Goal: Transaction & Acquisition: Purchase product/service

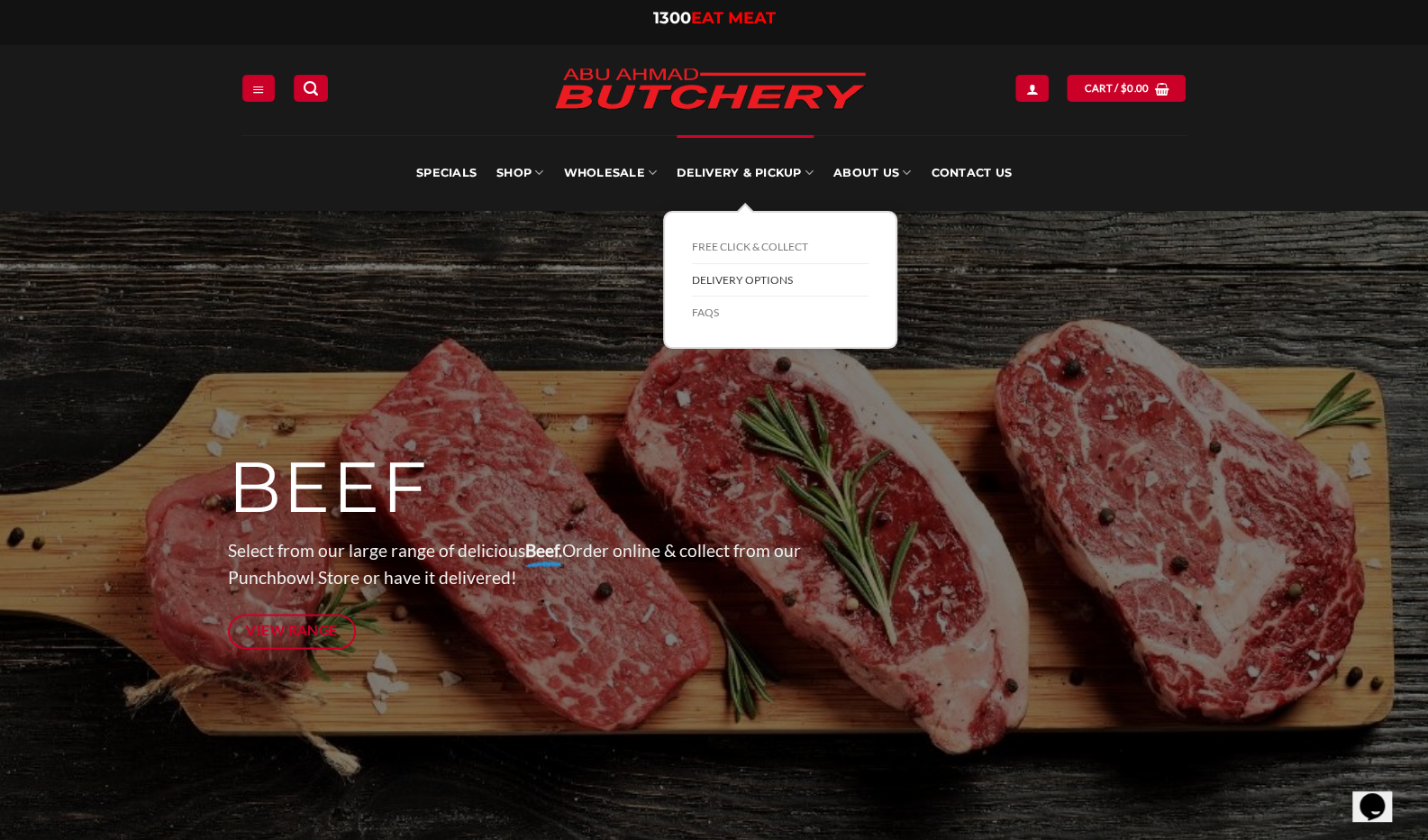
click at [746, 282] on link "Delivery Options" at bounding box center [780, 281] width 177 height 33
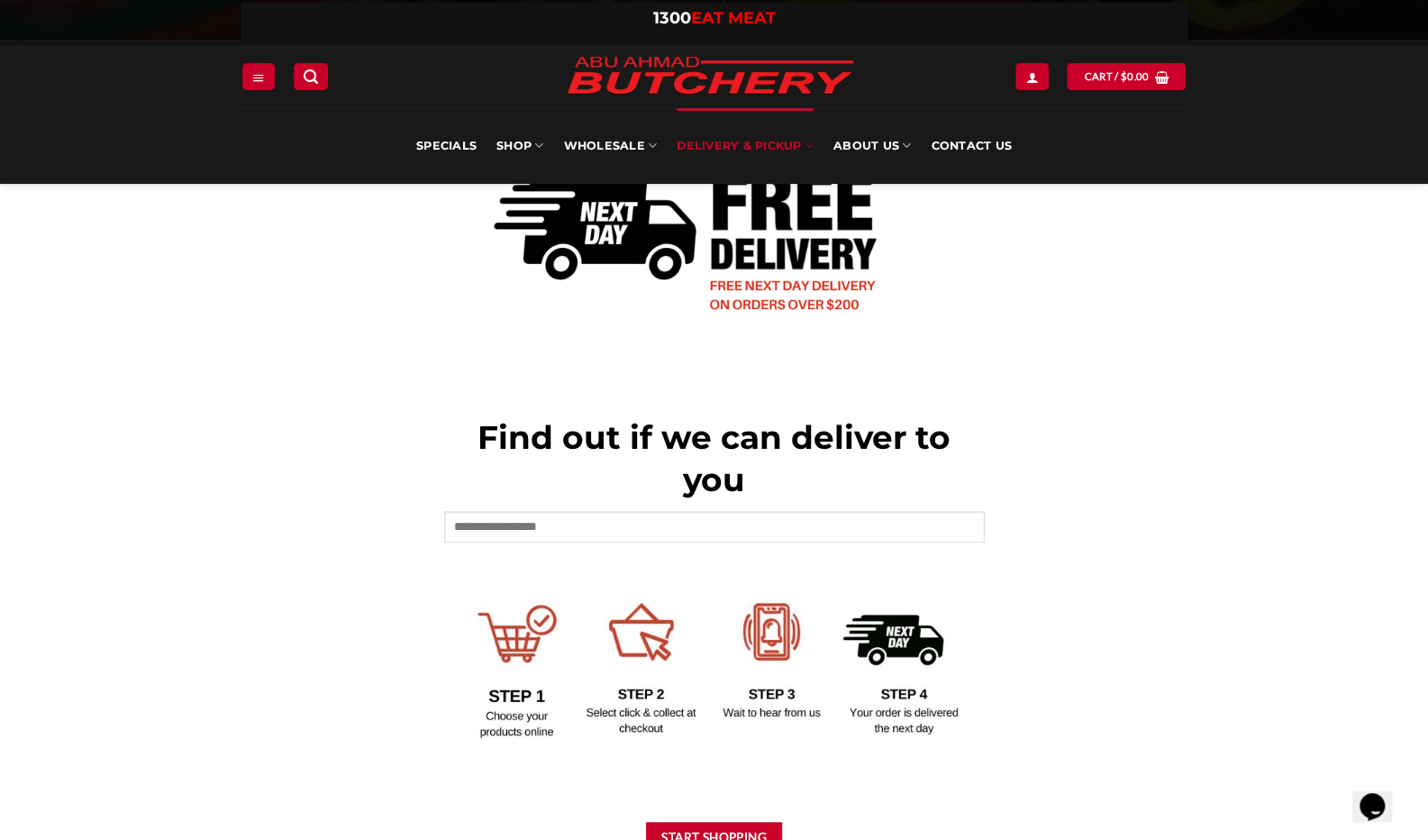
scroll to position [541, 0]
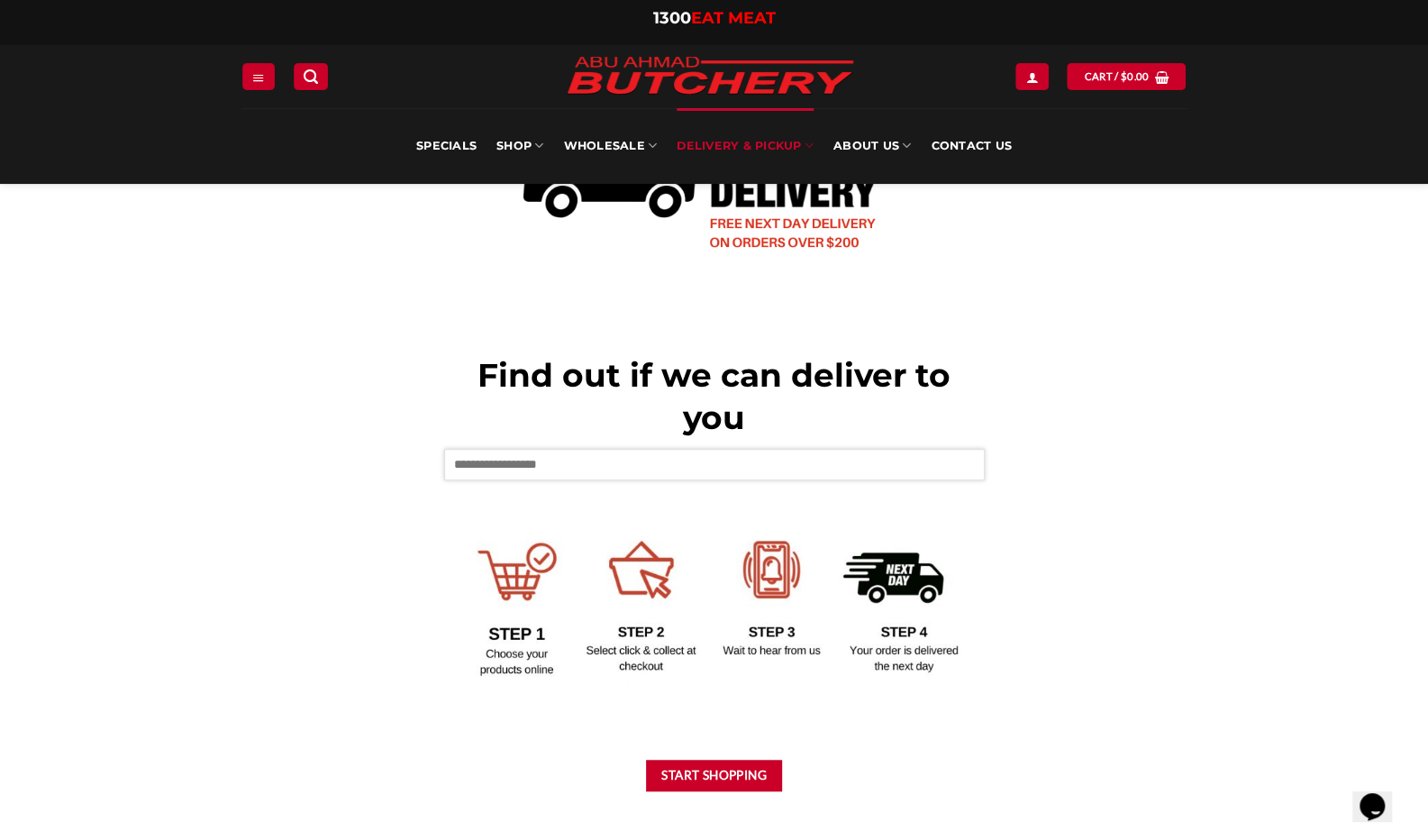
click at [827, 466] on input "text" at bounding box center [715, 463] width 541 height 31
click at [500, 469] on input "*" at bounding box center [715, 463] width 541 height 31
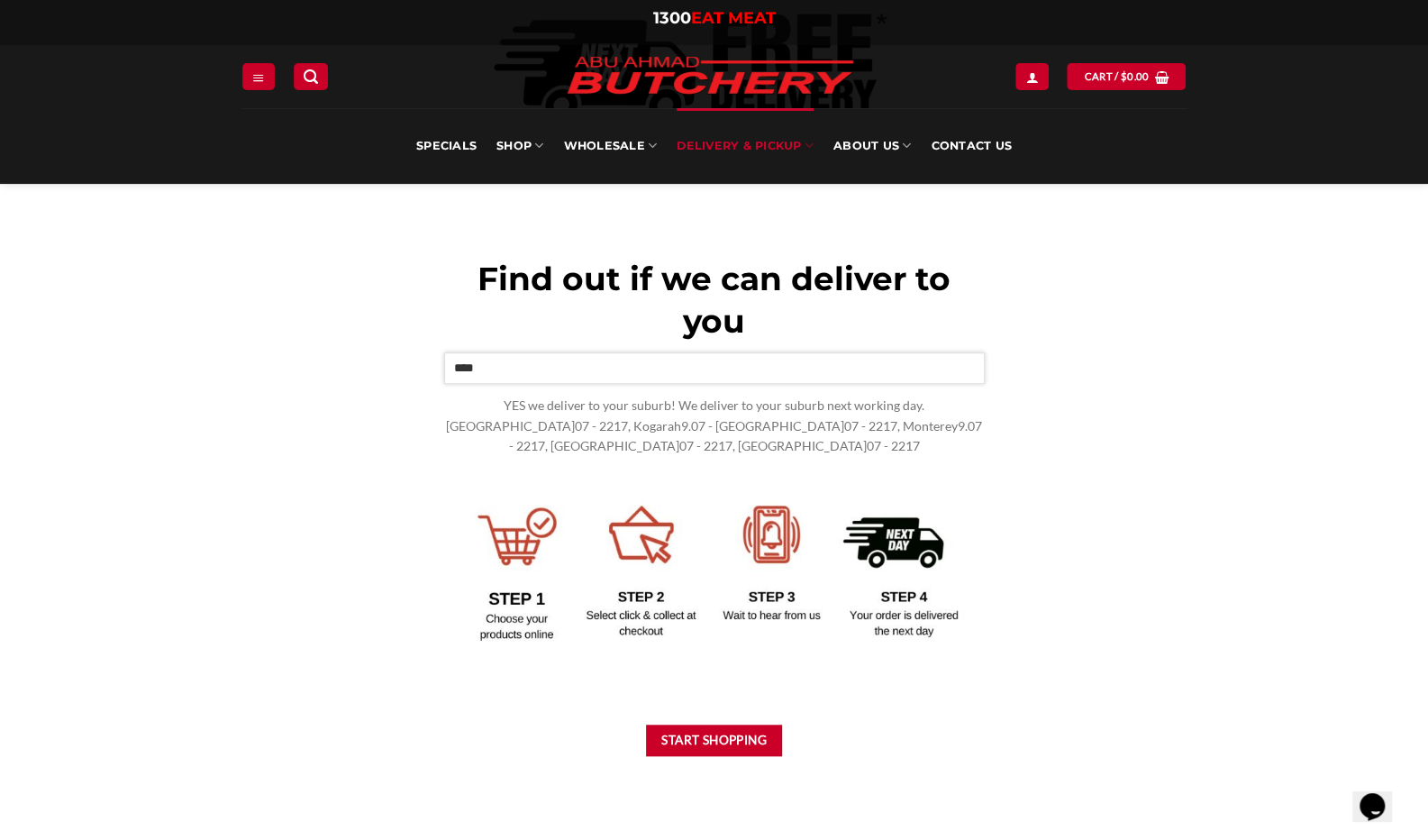
scroll to position [721, 0]
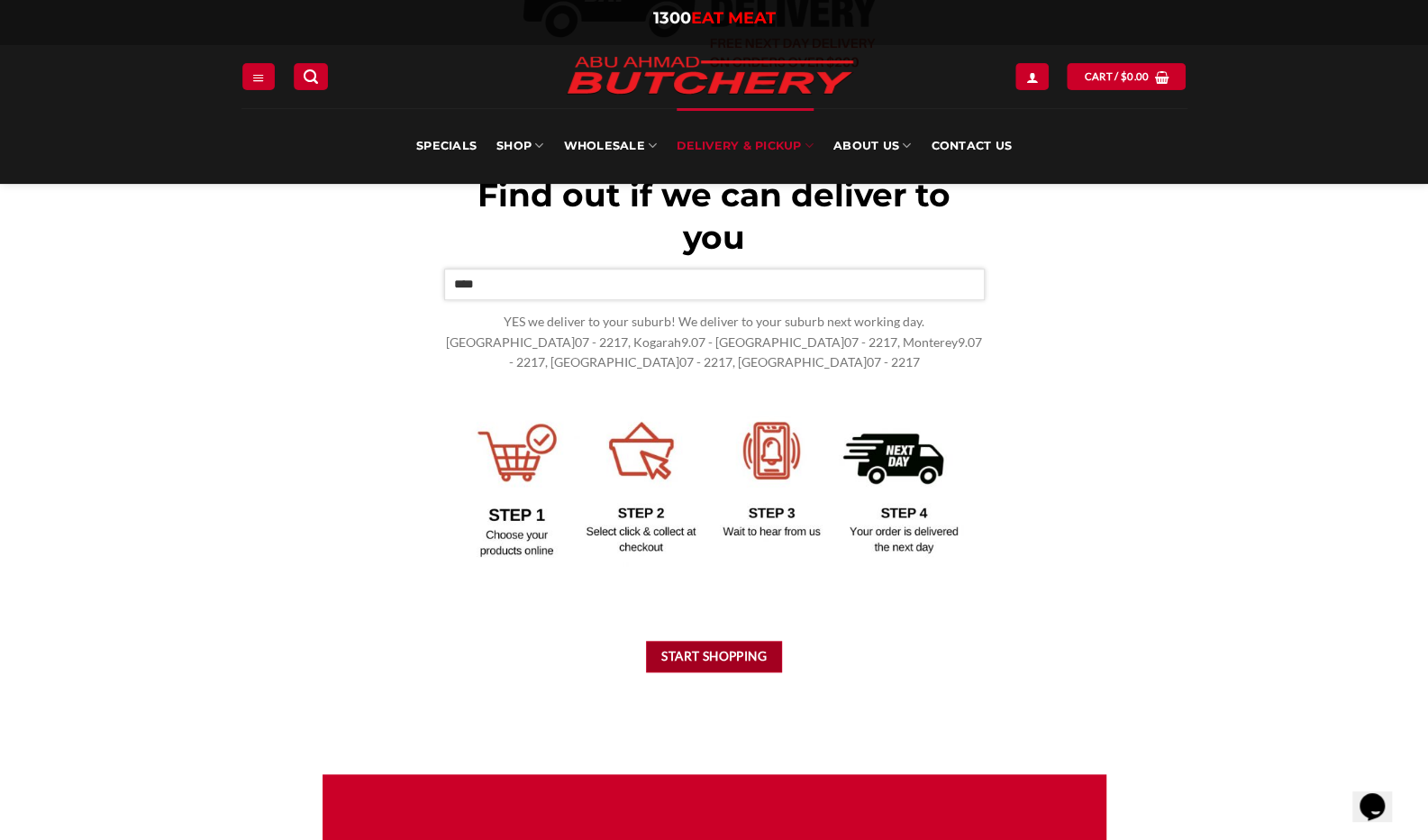
type input "****"
click at [726, 654] on button "Start Shopping" at bounding box center [715, 657] width 137 height 31
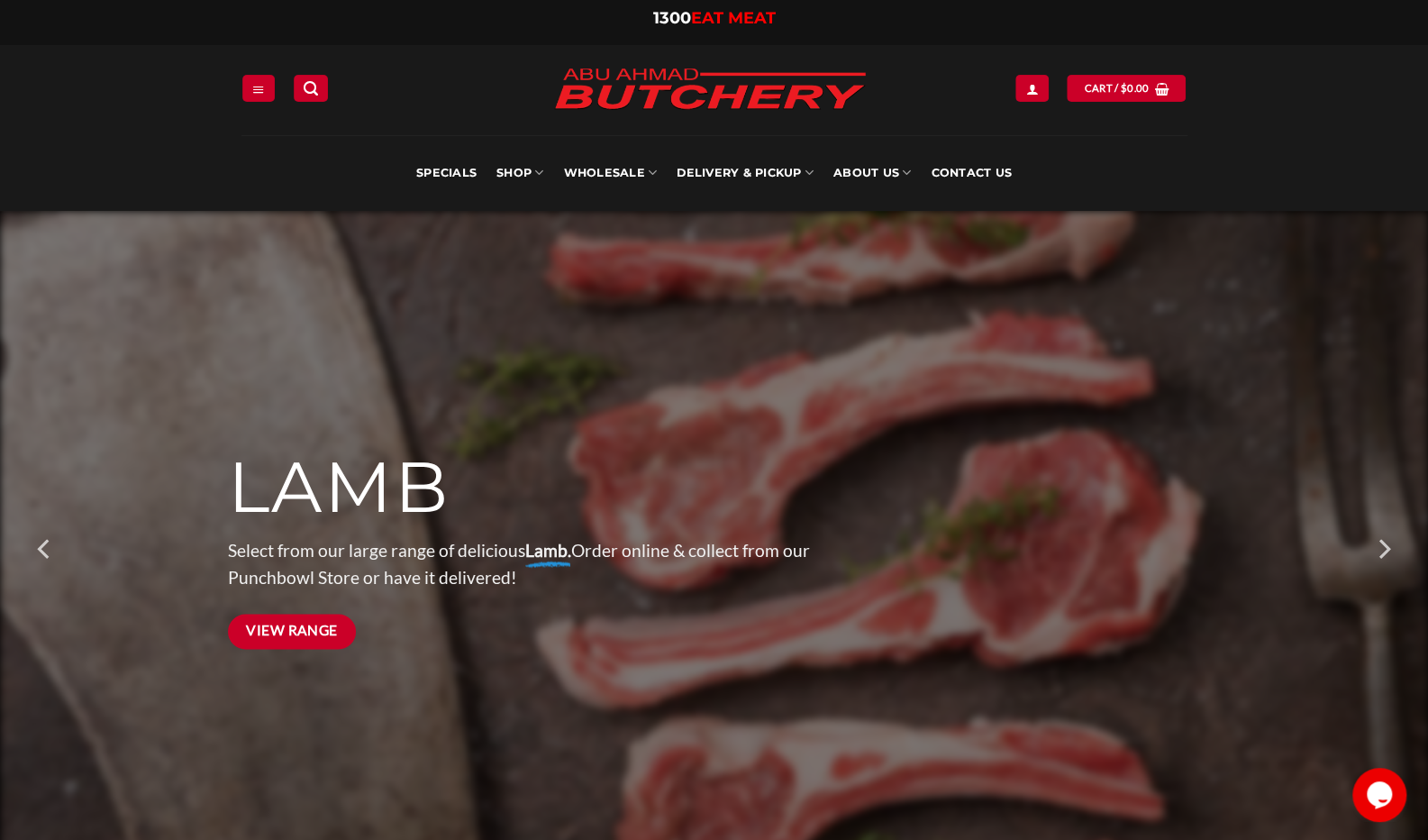
click at [307, 633] on span "View Range" at bounding box center [292, 630] width 92 height 22
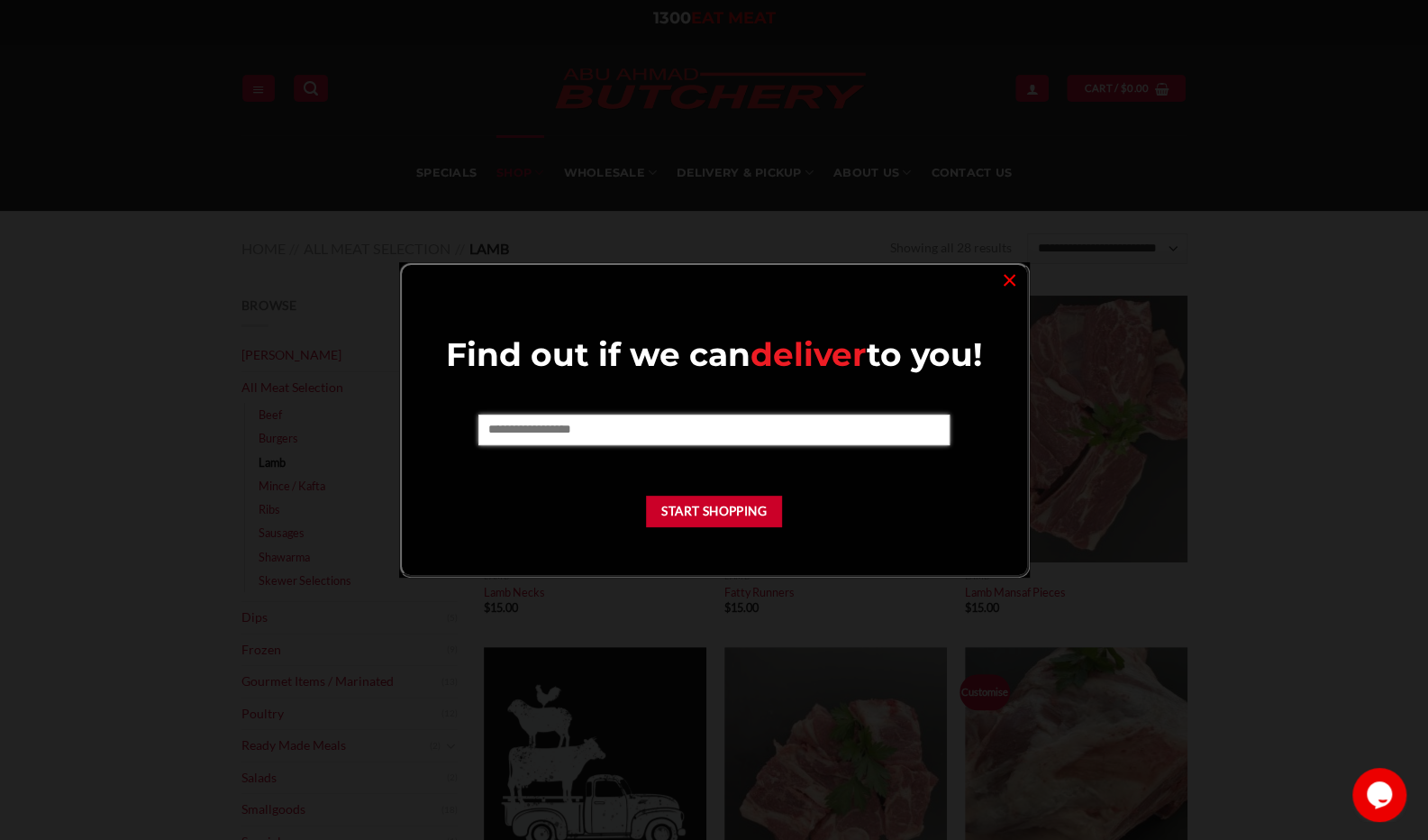
click at [670, 432] on input "text" at bounding box center [714, 430] width 471 height 31
type input "****"
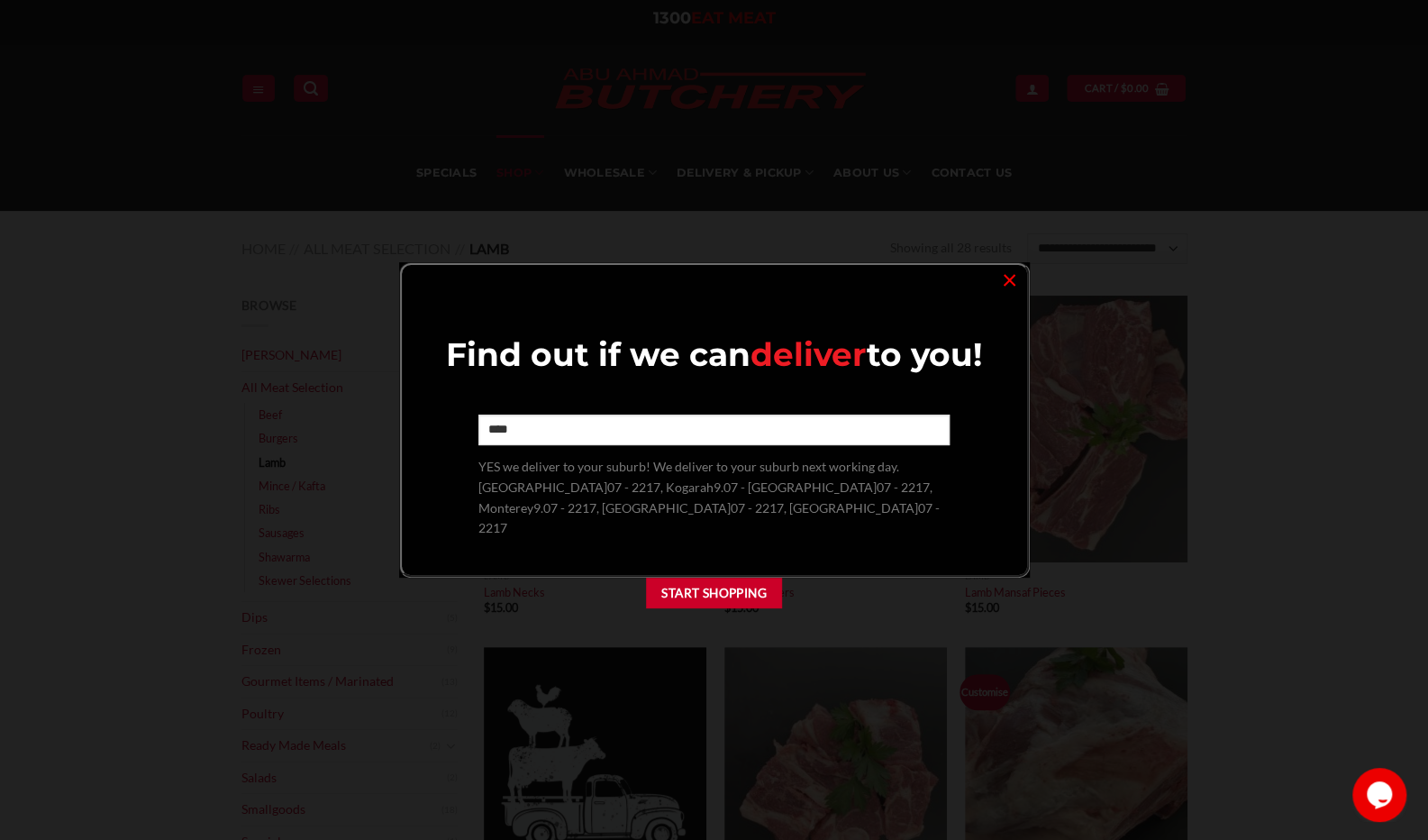
click at [680, 512] on span "YES we deliver to your suburb! We deliver to your suburb next working day. Beve…" at bounding box center [709, 496] width 461 height 77
click at [691, 578] on button "Start Shopping" at bounding box center [715, 594] width 137 height 31
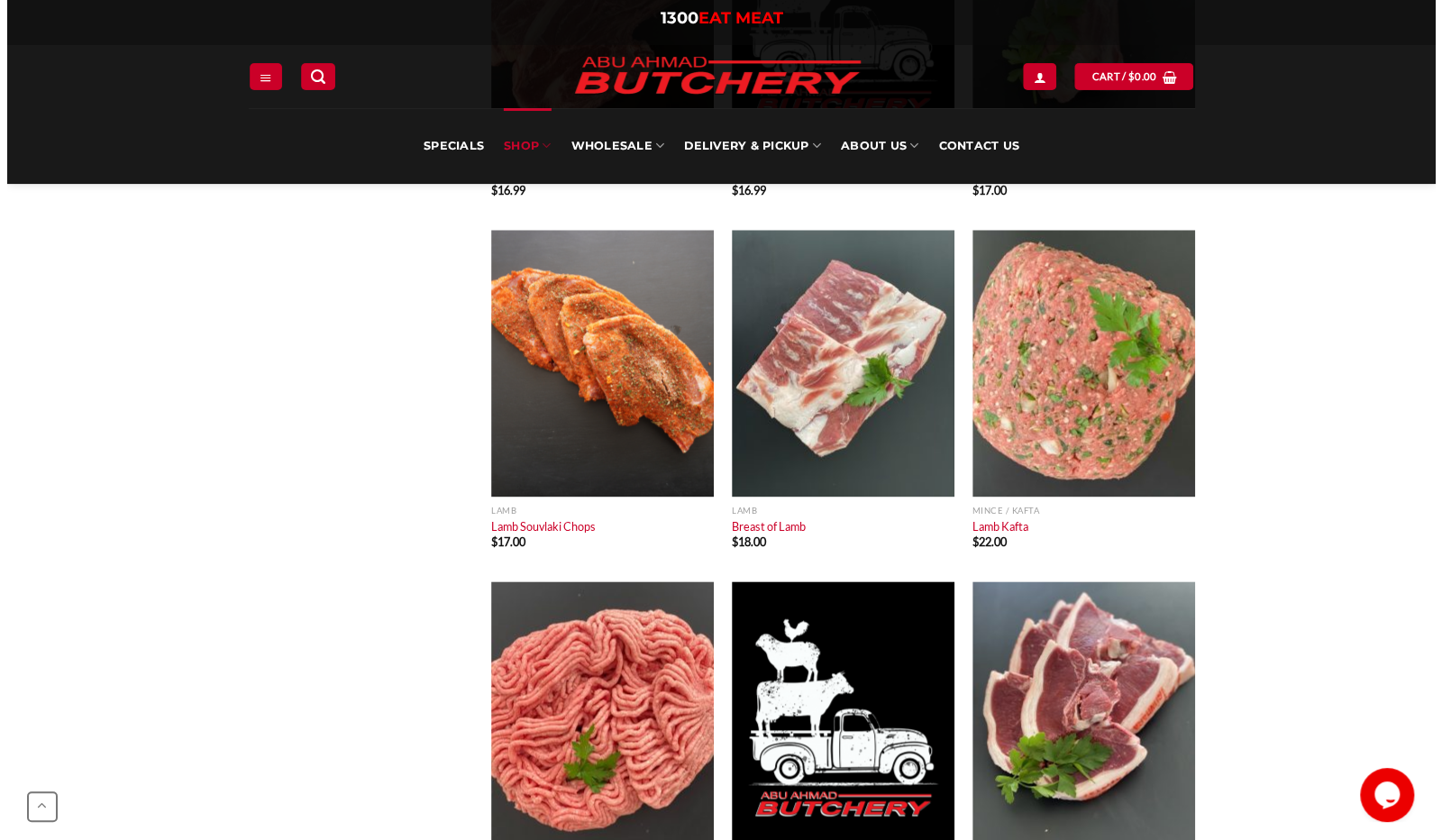
scroll to position [1084, 0]
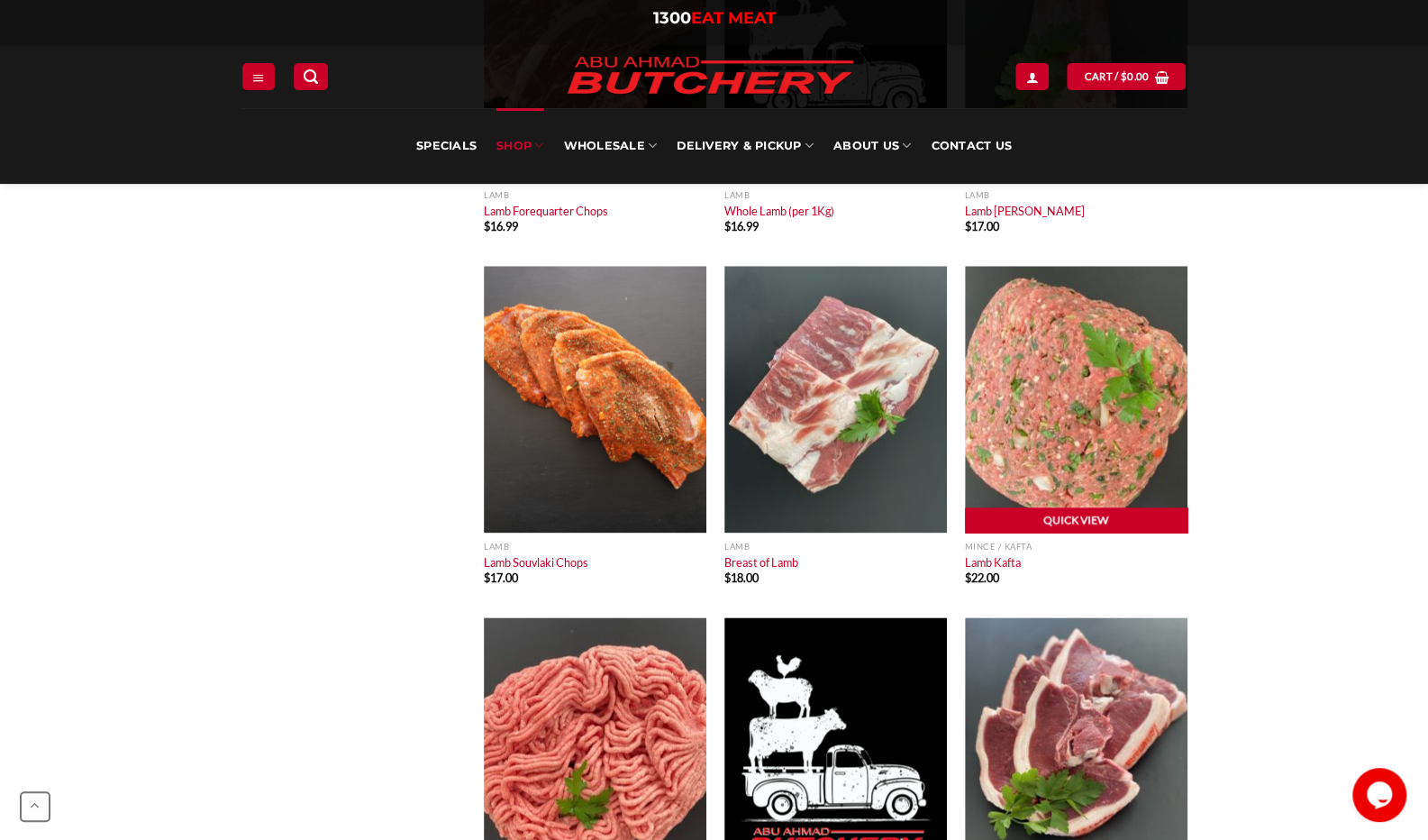
click at [1096, 516] on link "Quick View" at bounding box center [1076, 520] width 222 height 27
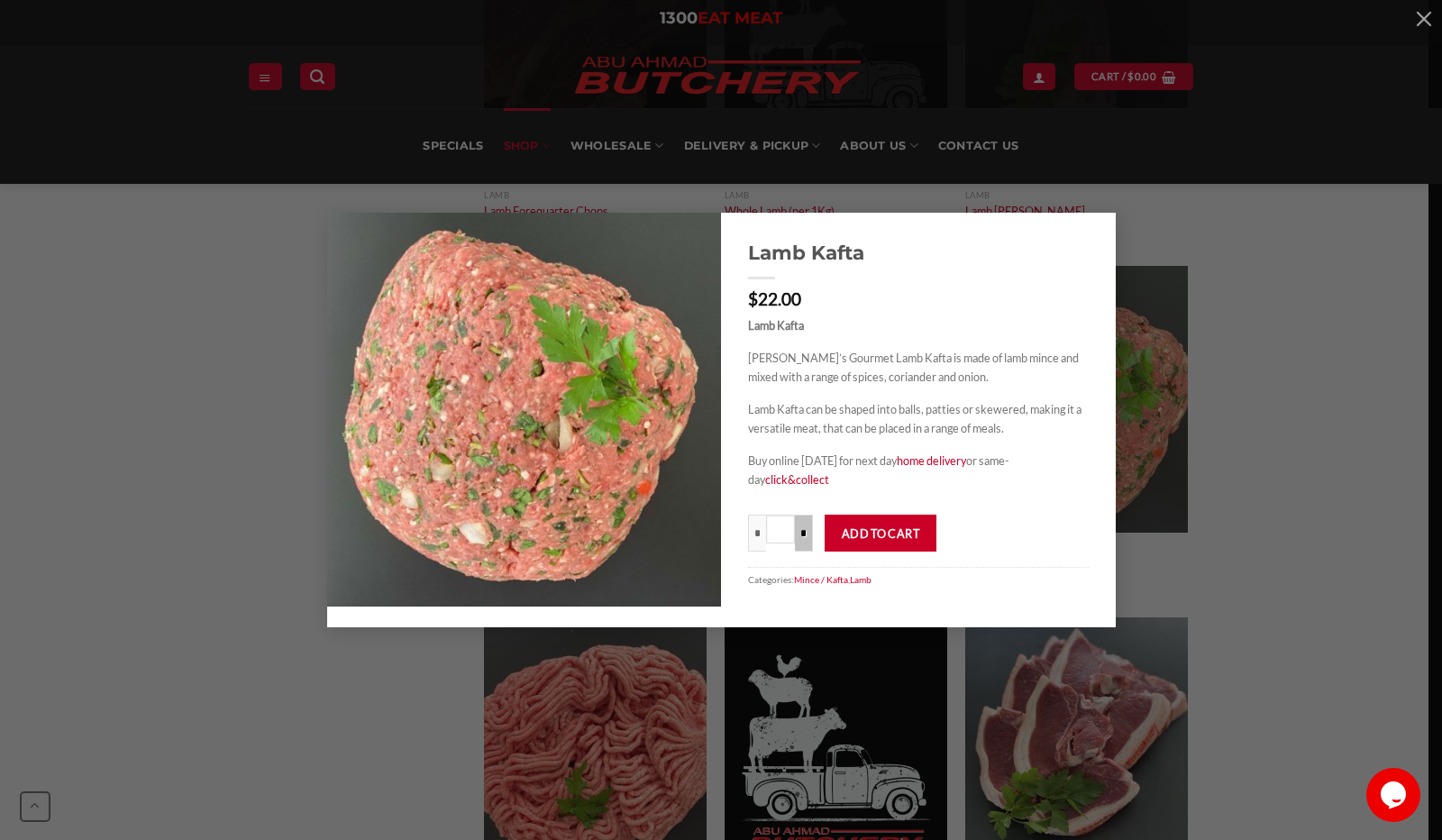
click at [802, 535] on input "*" at bounding box center [803, 533] width 18 height 37
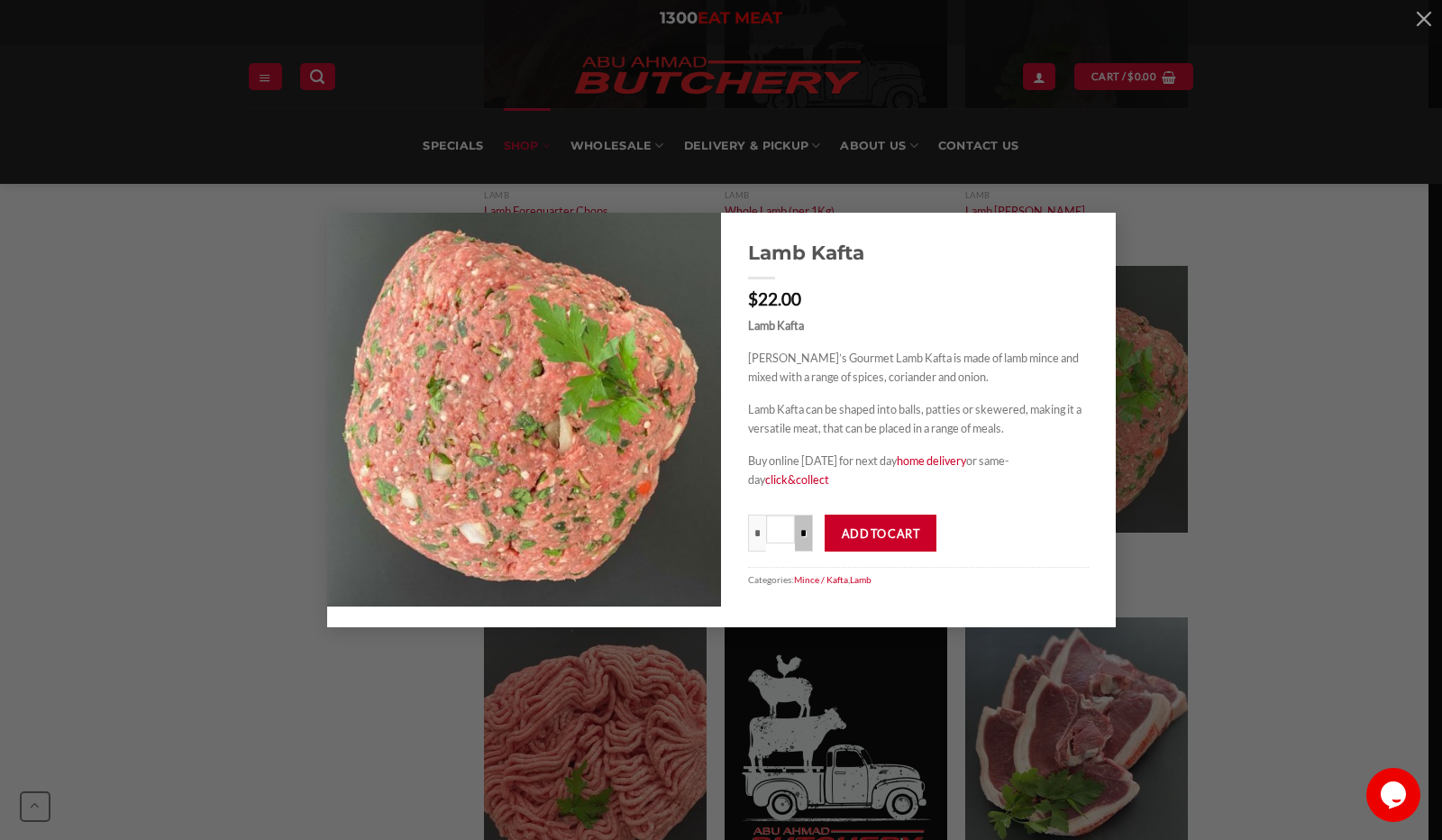
click at [802, 535] on input "*" at bounding box center [803, 533] width 18 height 37
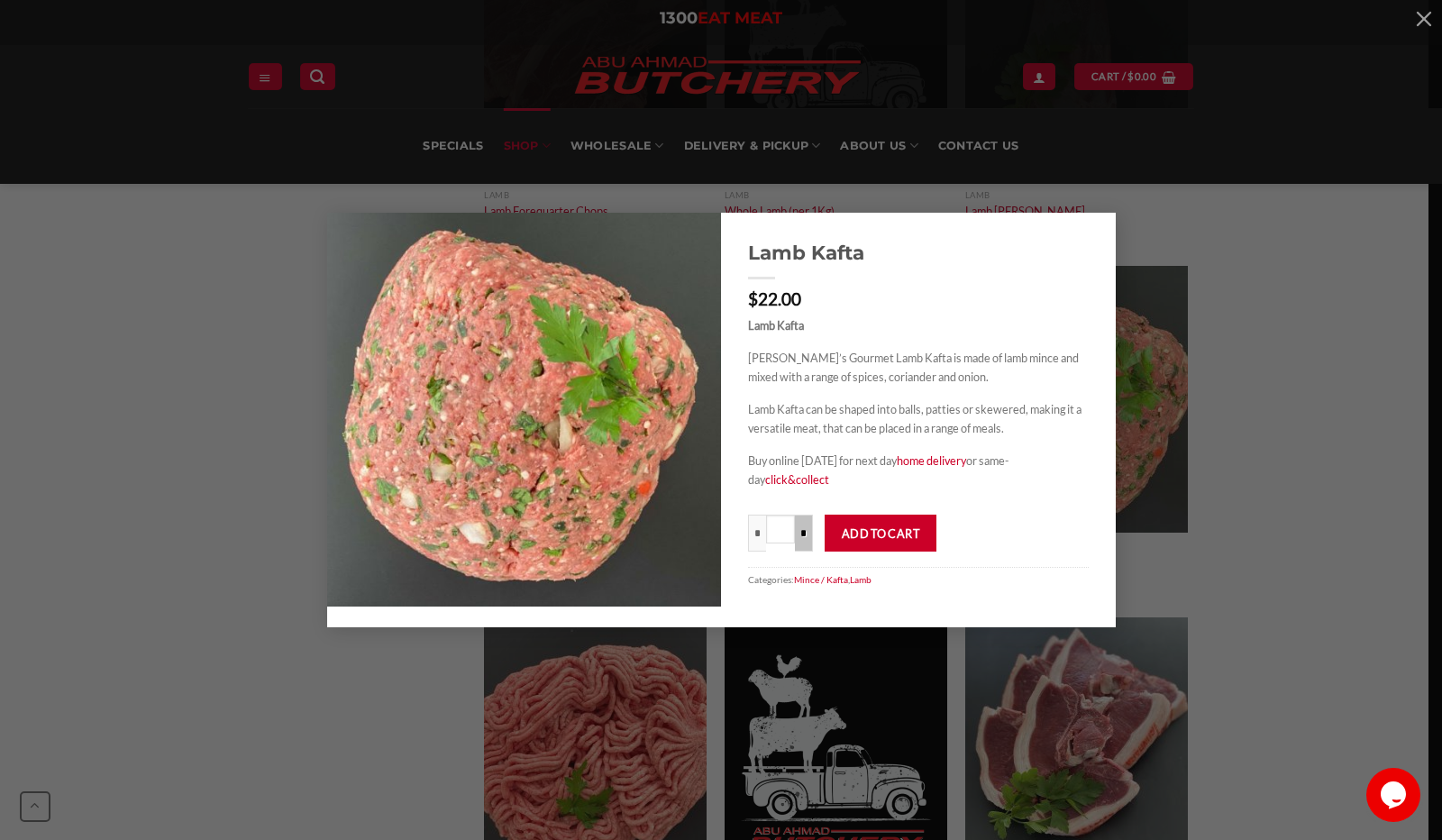
click at [802, 535] on input "*" at bounding box center [803, 533] width 18 height 37
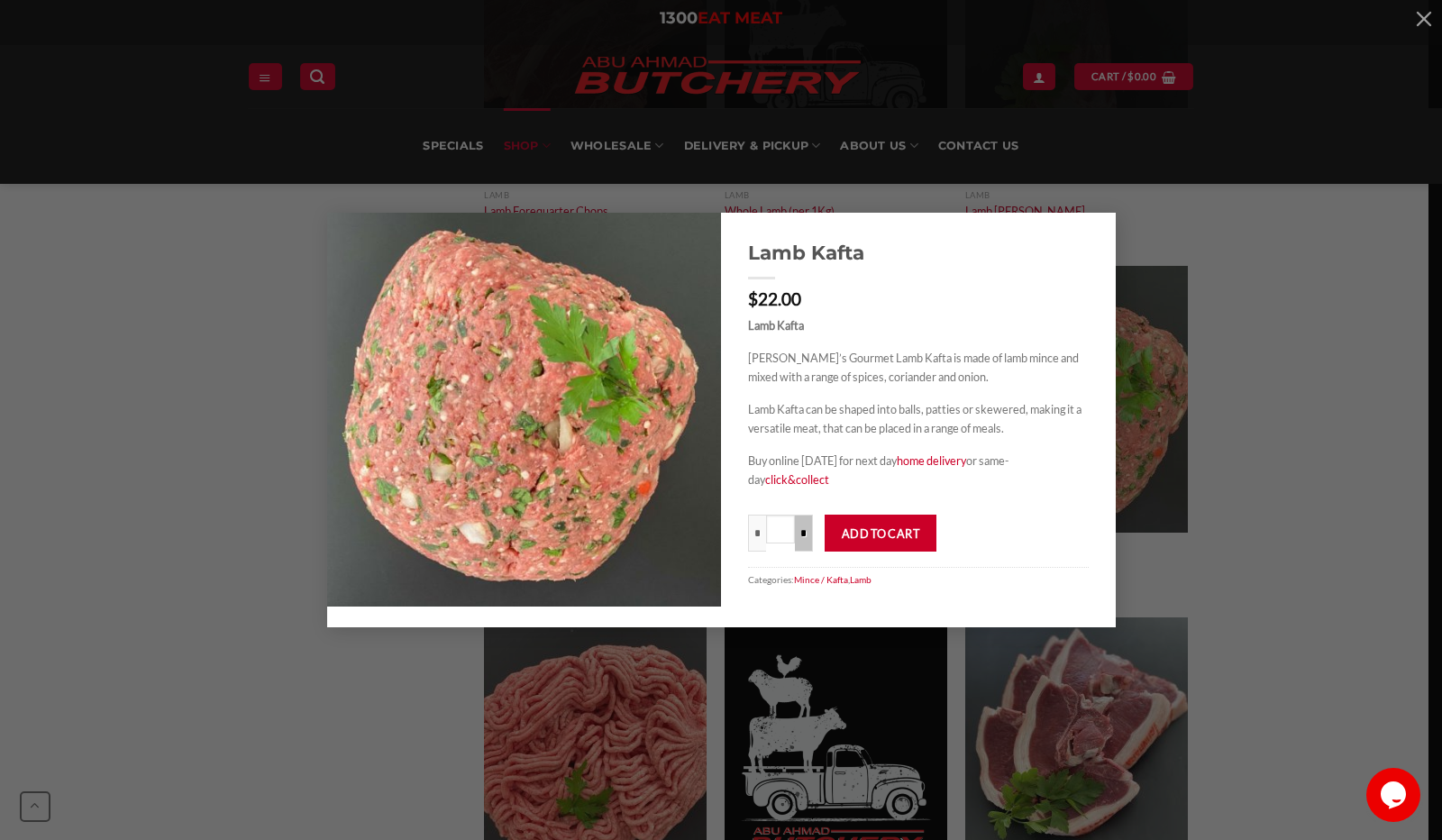
click at [802, 535] on input "*" at bounding box center [803, 533] width 18 height 37
type input "****"
click at [895, 531] on button "Add to cart" at bounding box center [880, 533] width 112 height 37
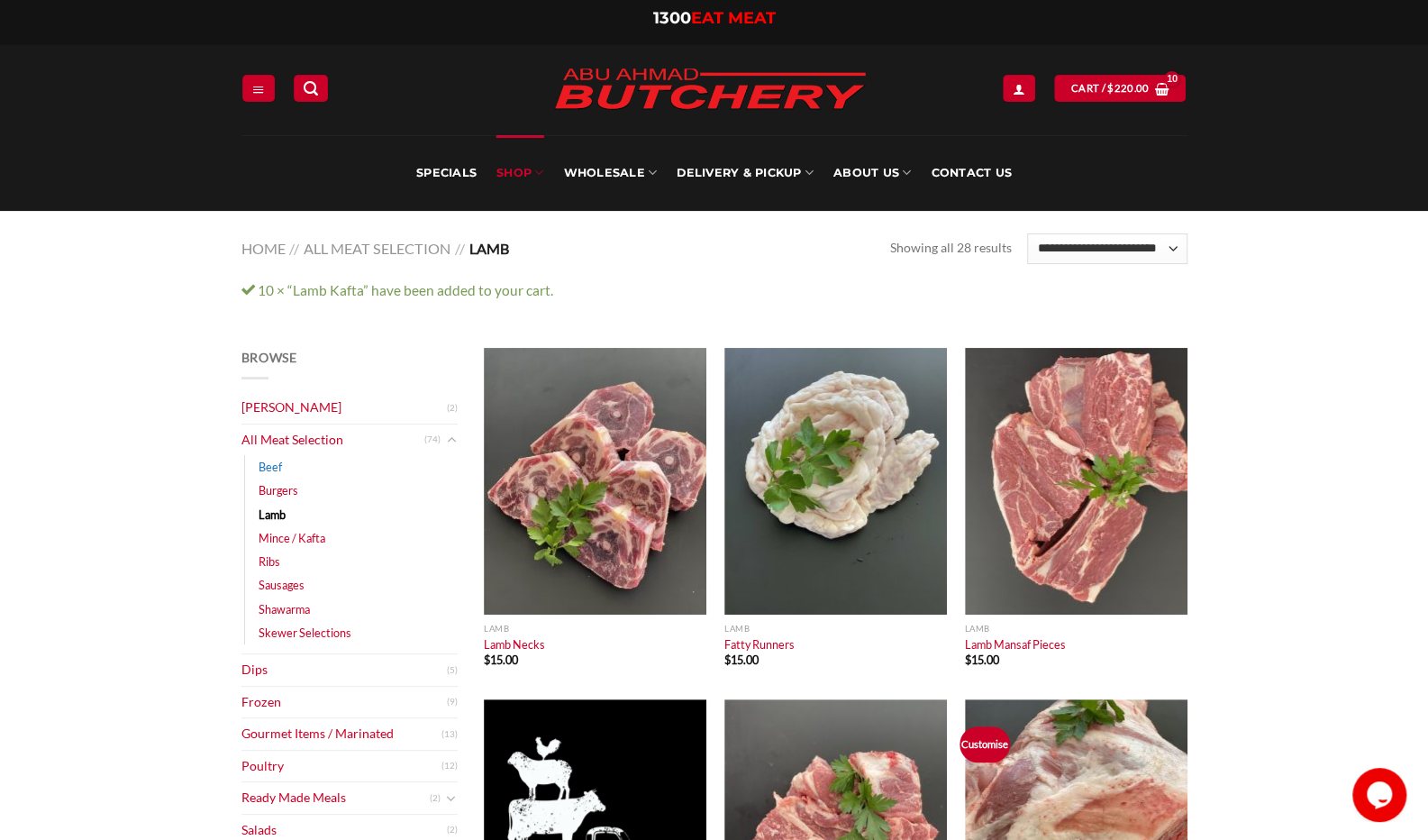
click at [271, 470] on link "Beef" at bounding box center [269, 466] width 23 height 23
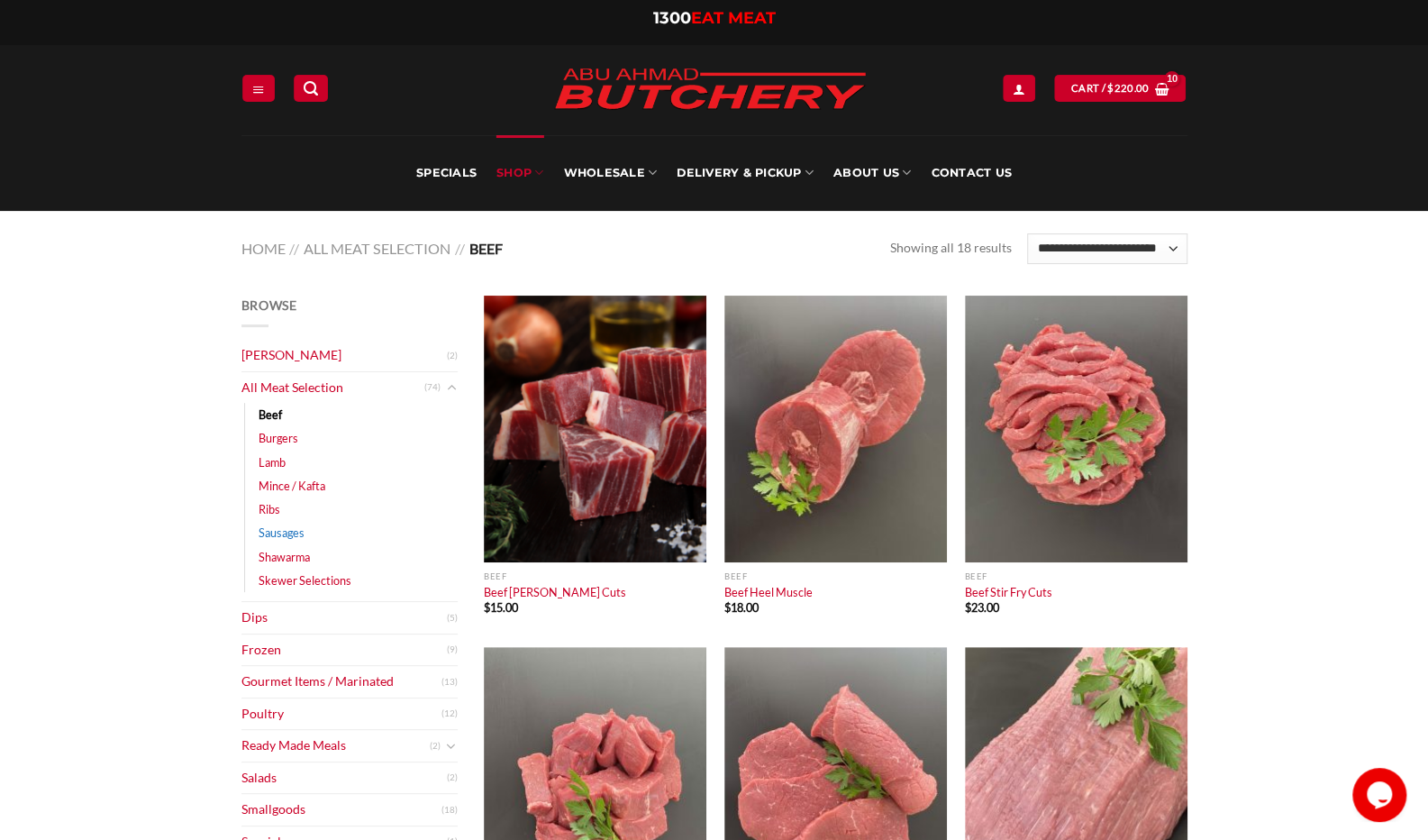
click at [287, 536] on link "Sausages" at bounding box center [282, 532] width 46 height 23
click at [310, 579] on link "Skewer Selections" at bounding box center [305, 580] width 93 height 23
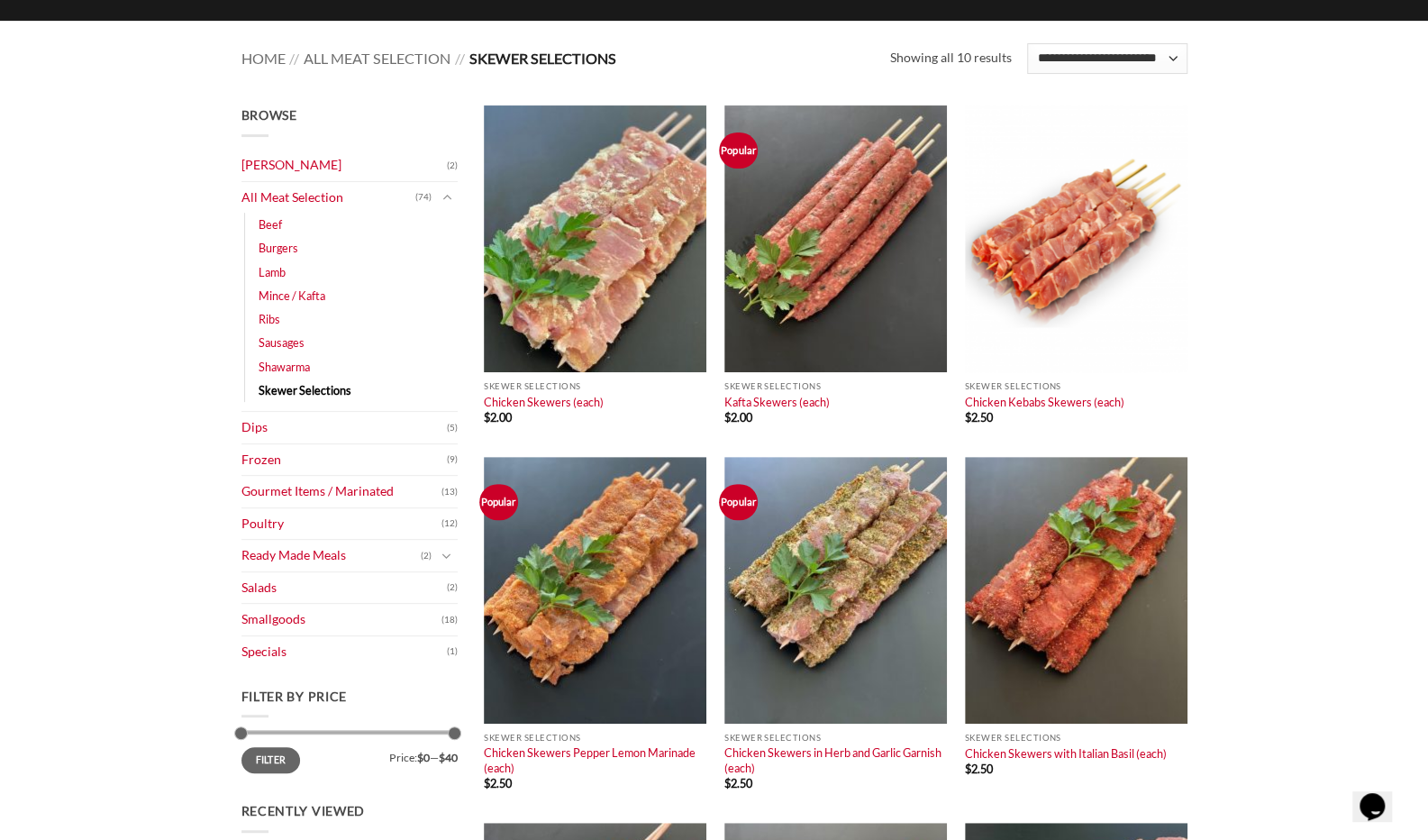
scroll to position [270, 0]
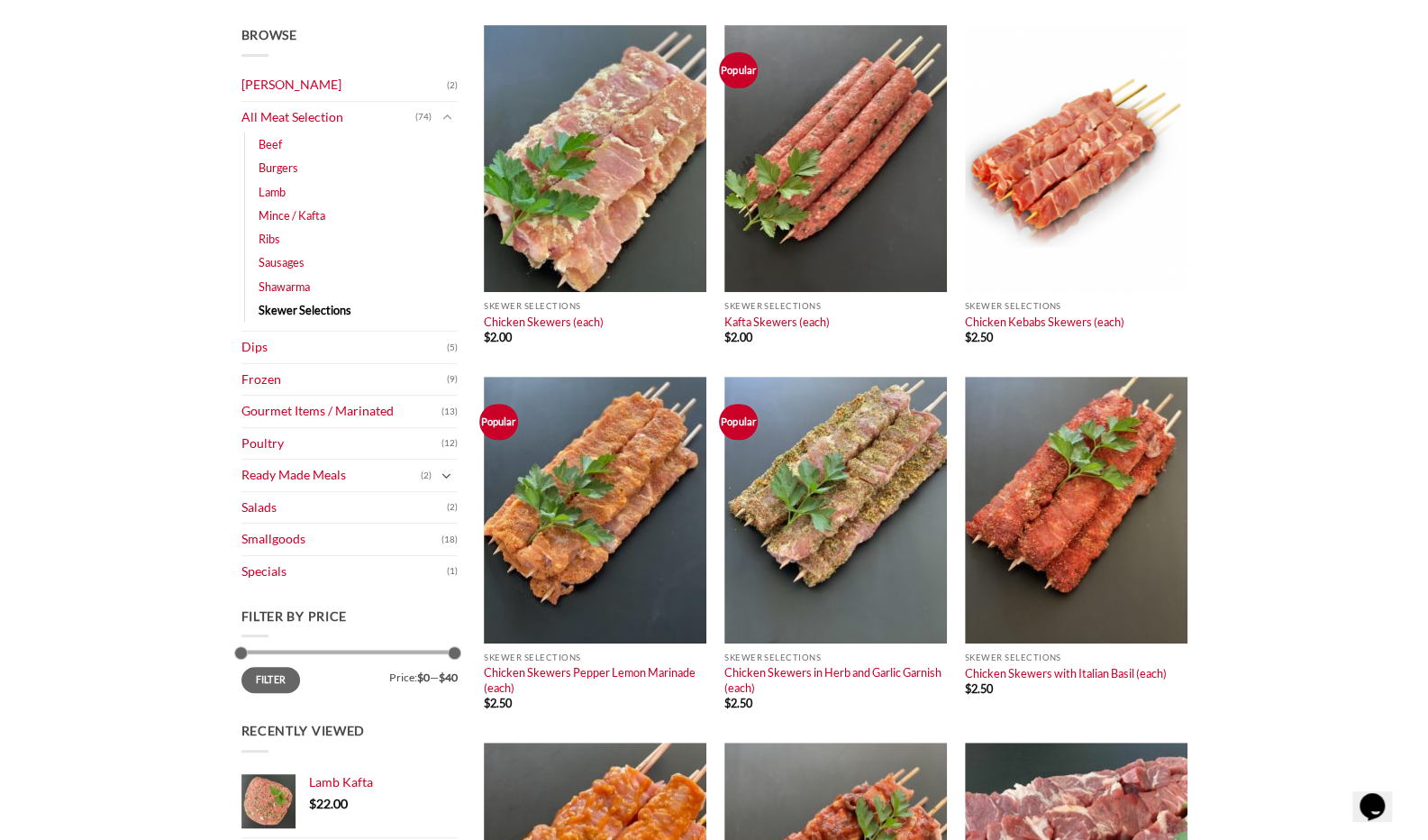
click at [442, 475] on icon "Toggle" at bounding box center [446, 476] width 10 height 18
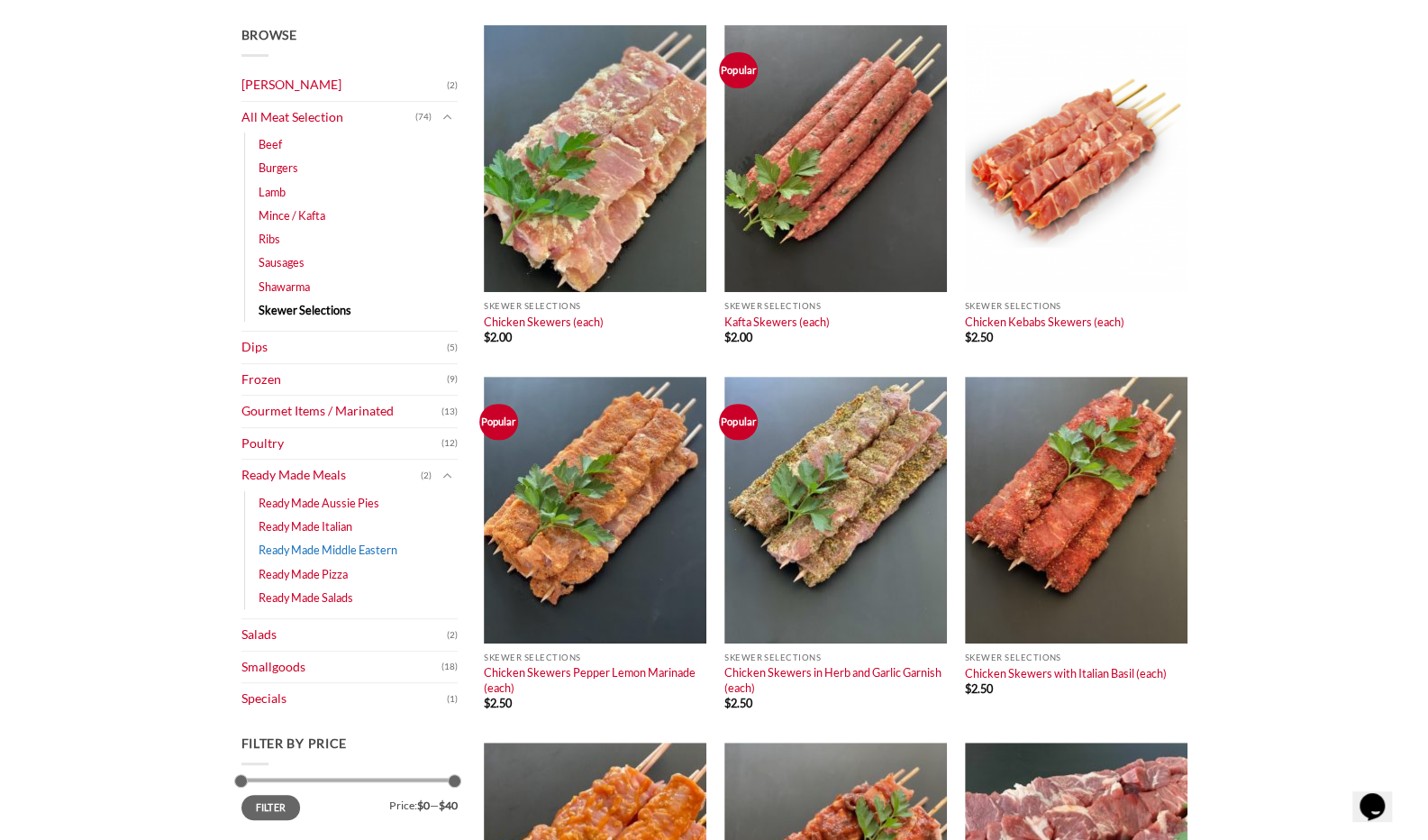
click at [371, 547] on link "Ready Made Middle Eastern" at bounding box center [328, 549] width 139 height 23
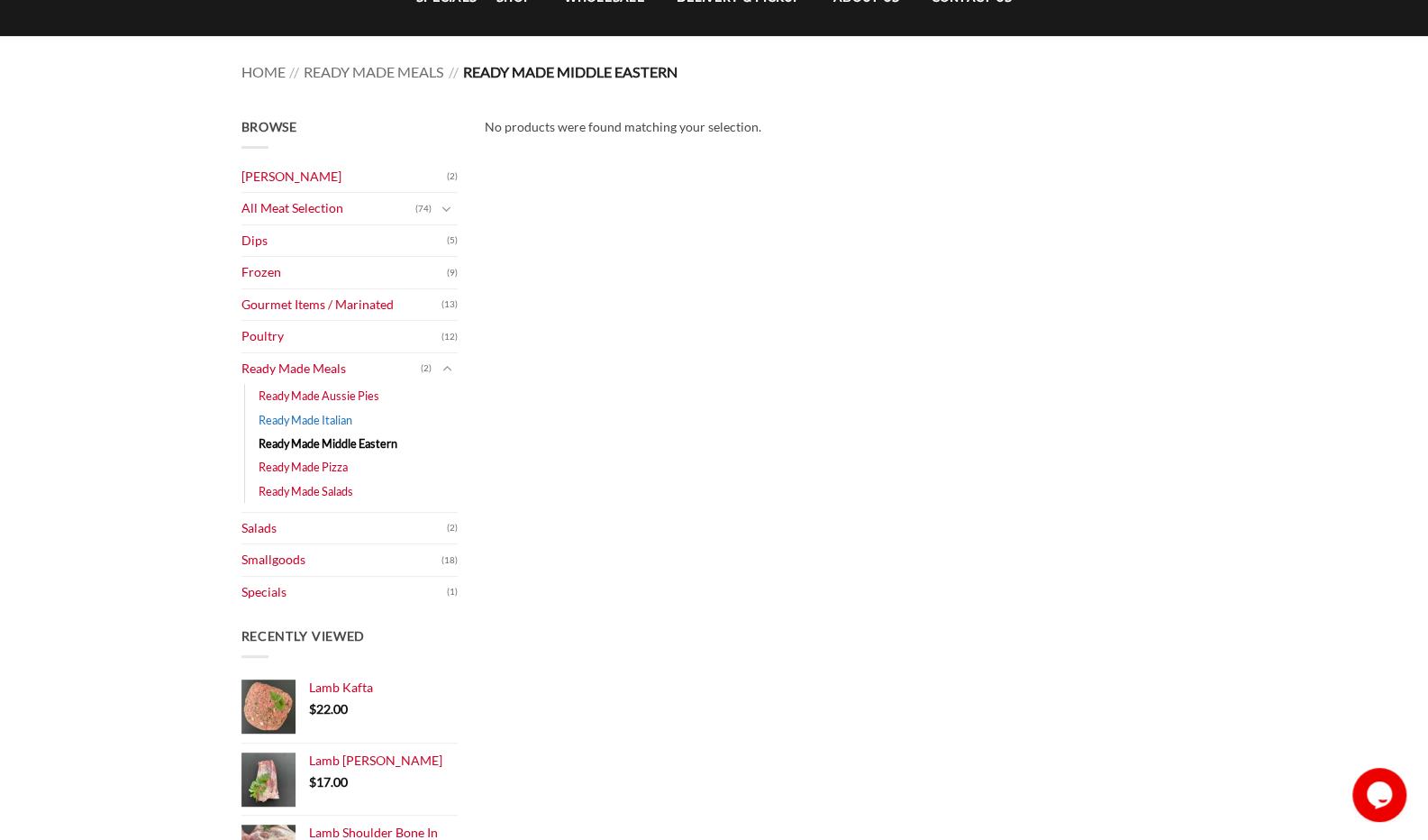
scroll to position [181, 0]
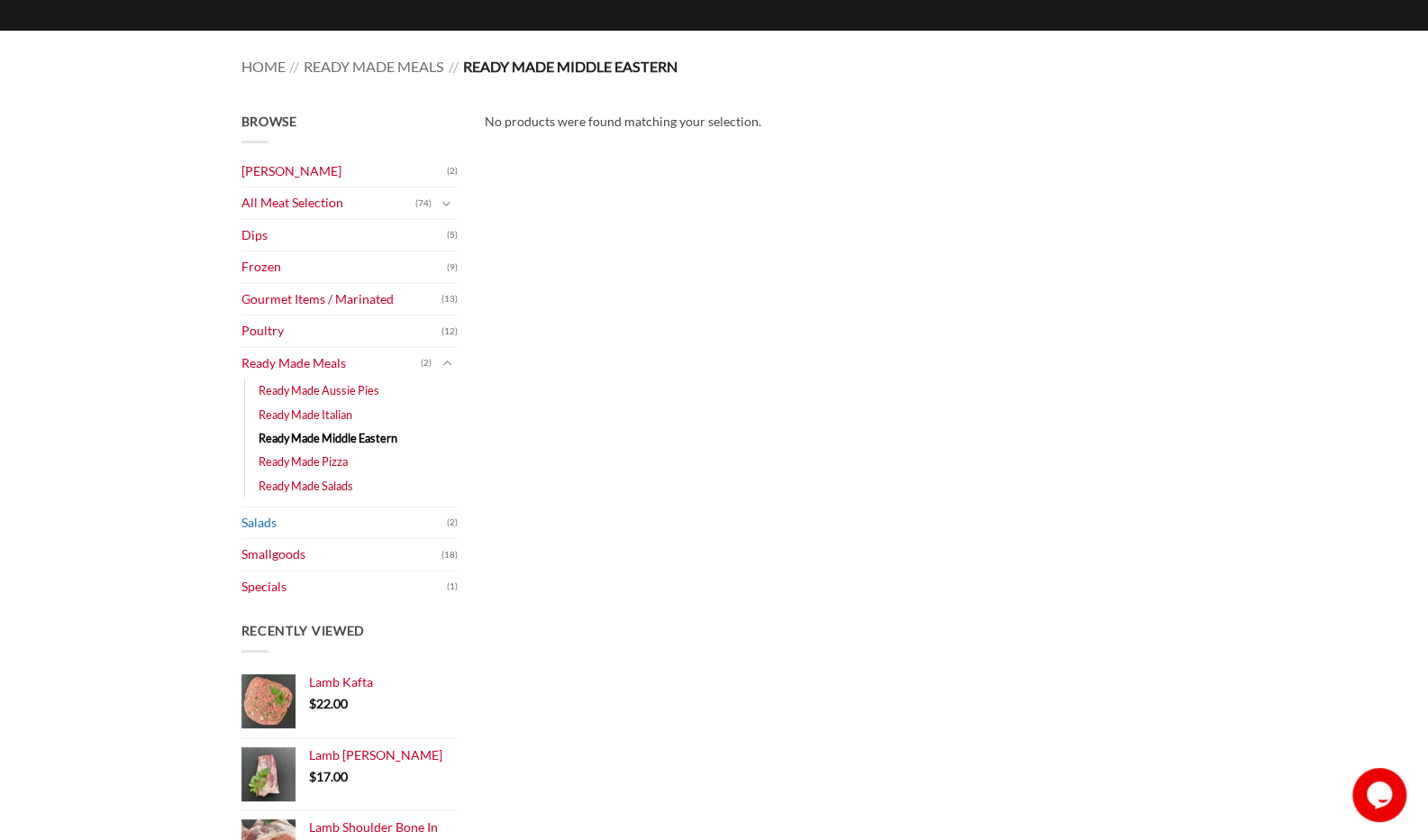
click at [271, 526] on link "Salads" at bounding box center [344, 523] width 206 height 31
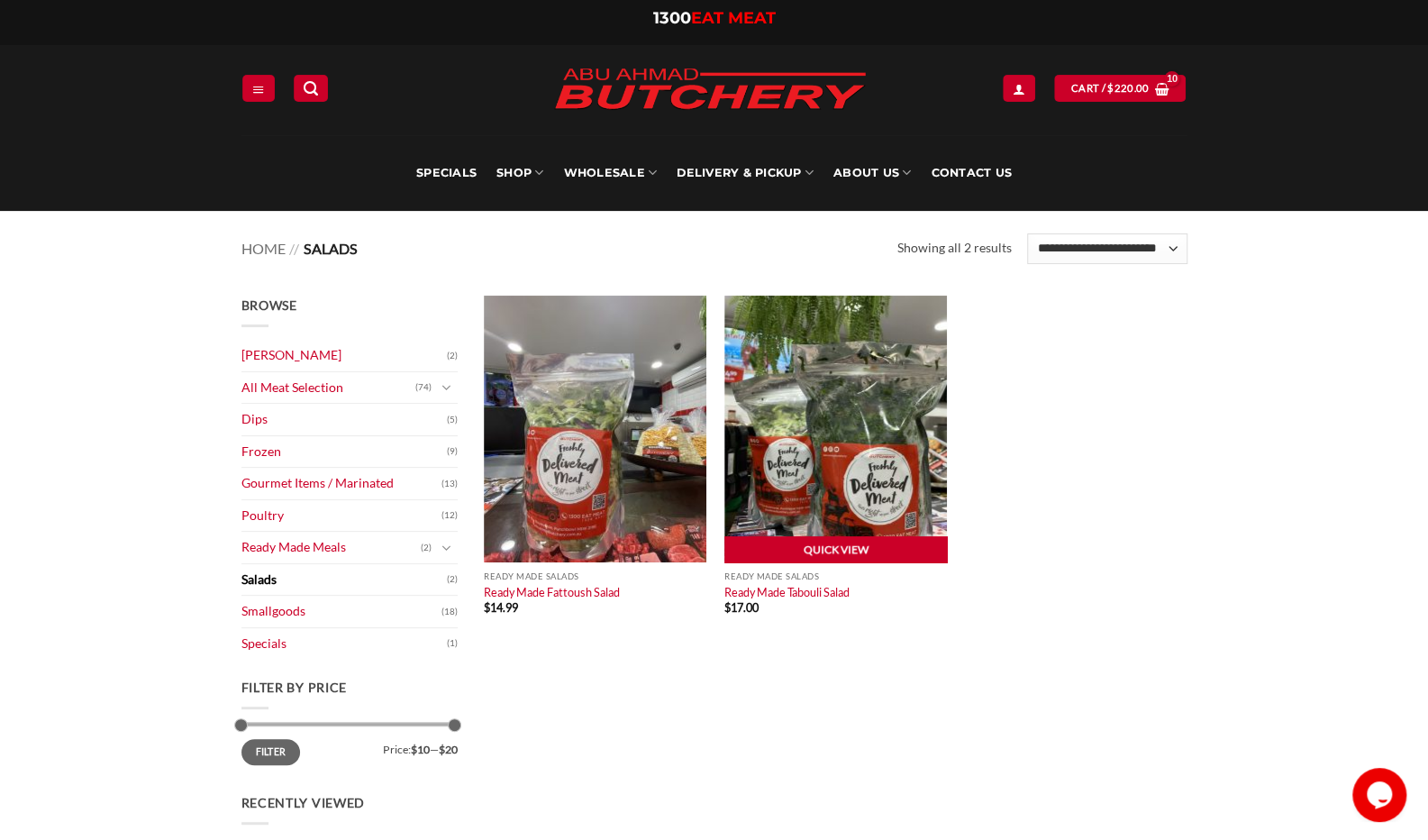
click at [839, 544] on link "Quick View" at bounding box center [835, 549] width 222 height 27
click at [855, 453] on img at bounding box center [835, 429] width 222 height 267
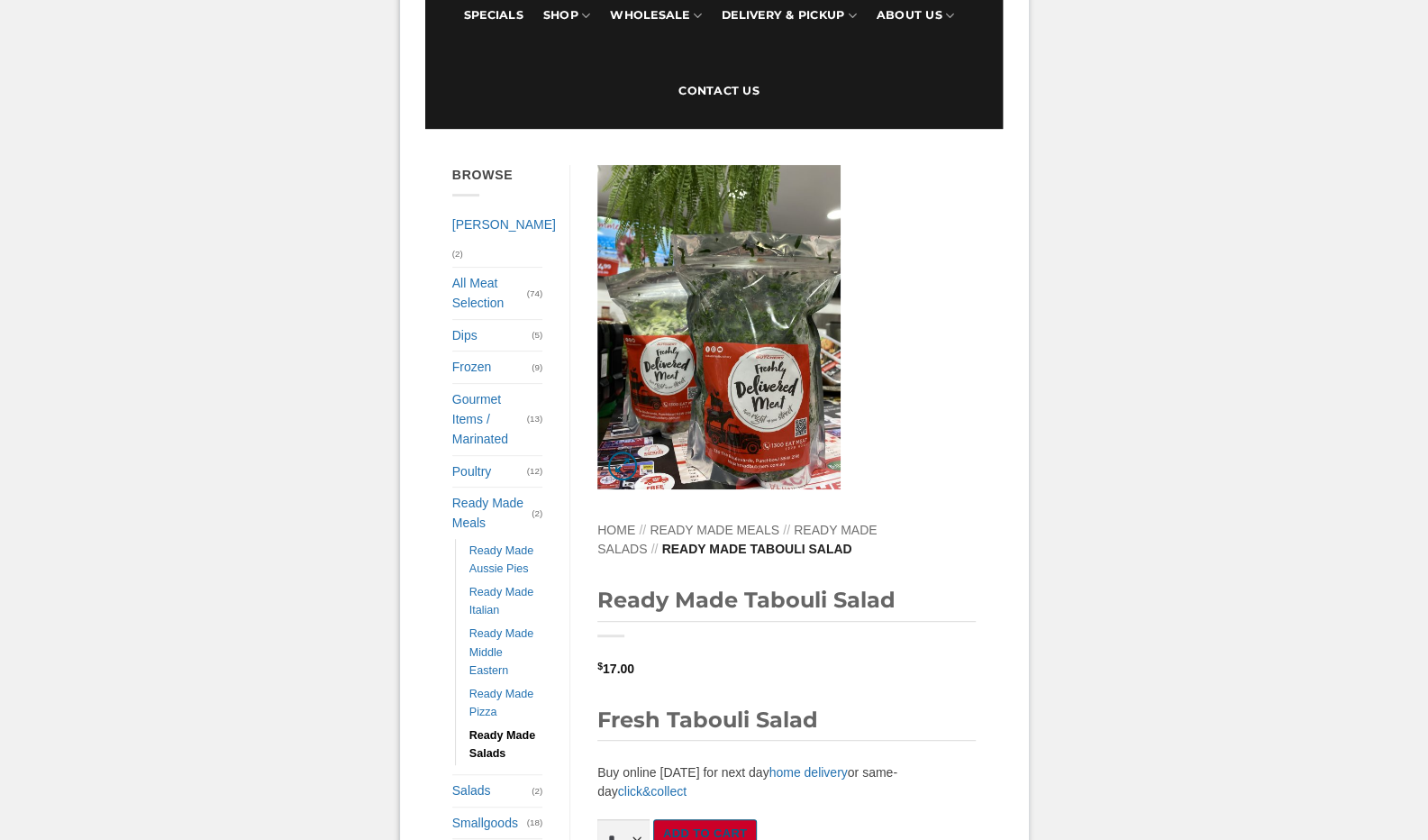
scroll to position [162, 0]
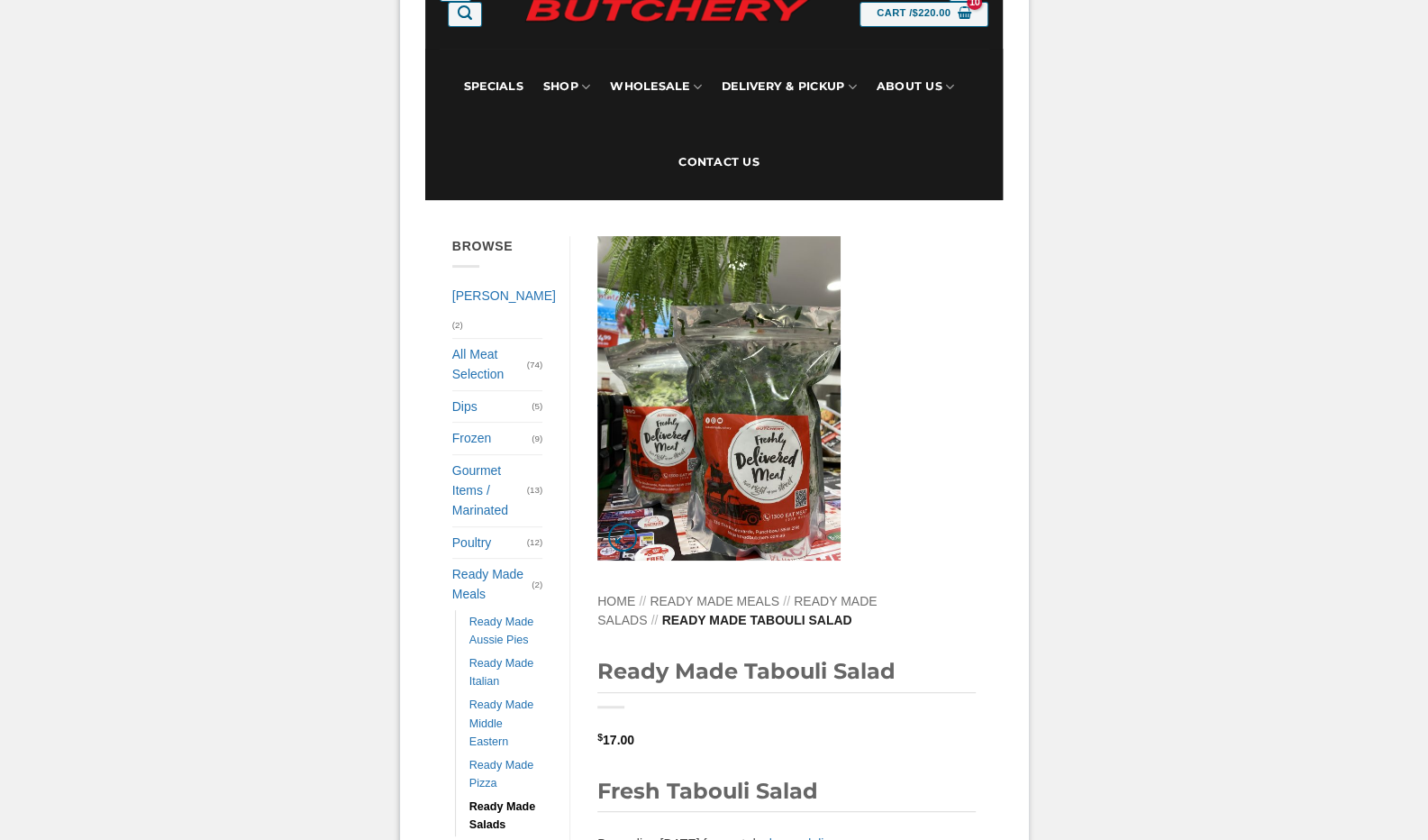
click at [754, 505] on img at bounding box center [719, 398] width 244 height 324
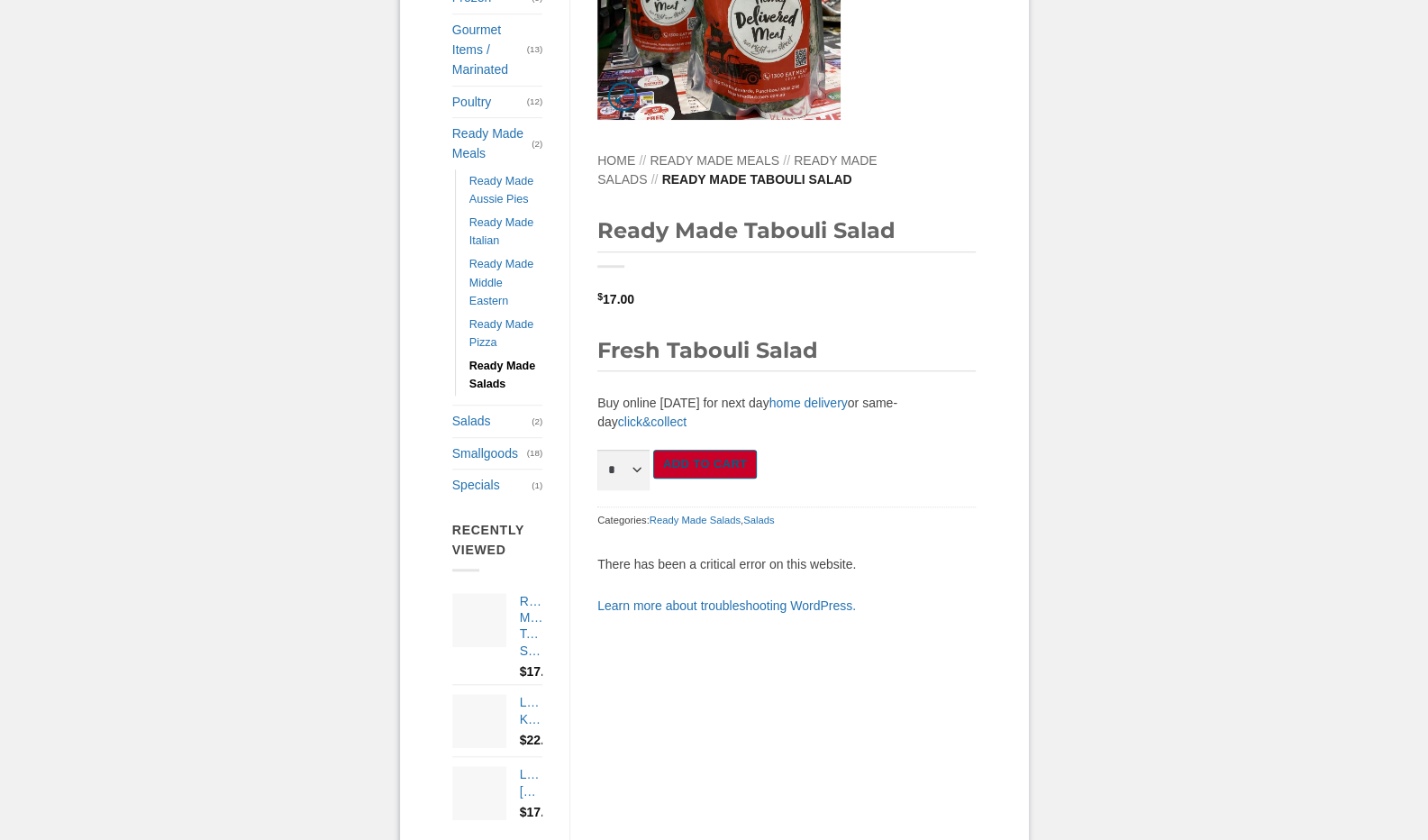
scroll to position [613, 0]
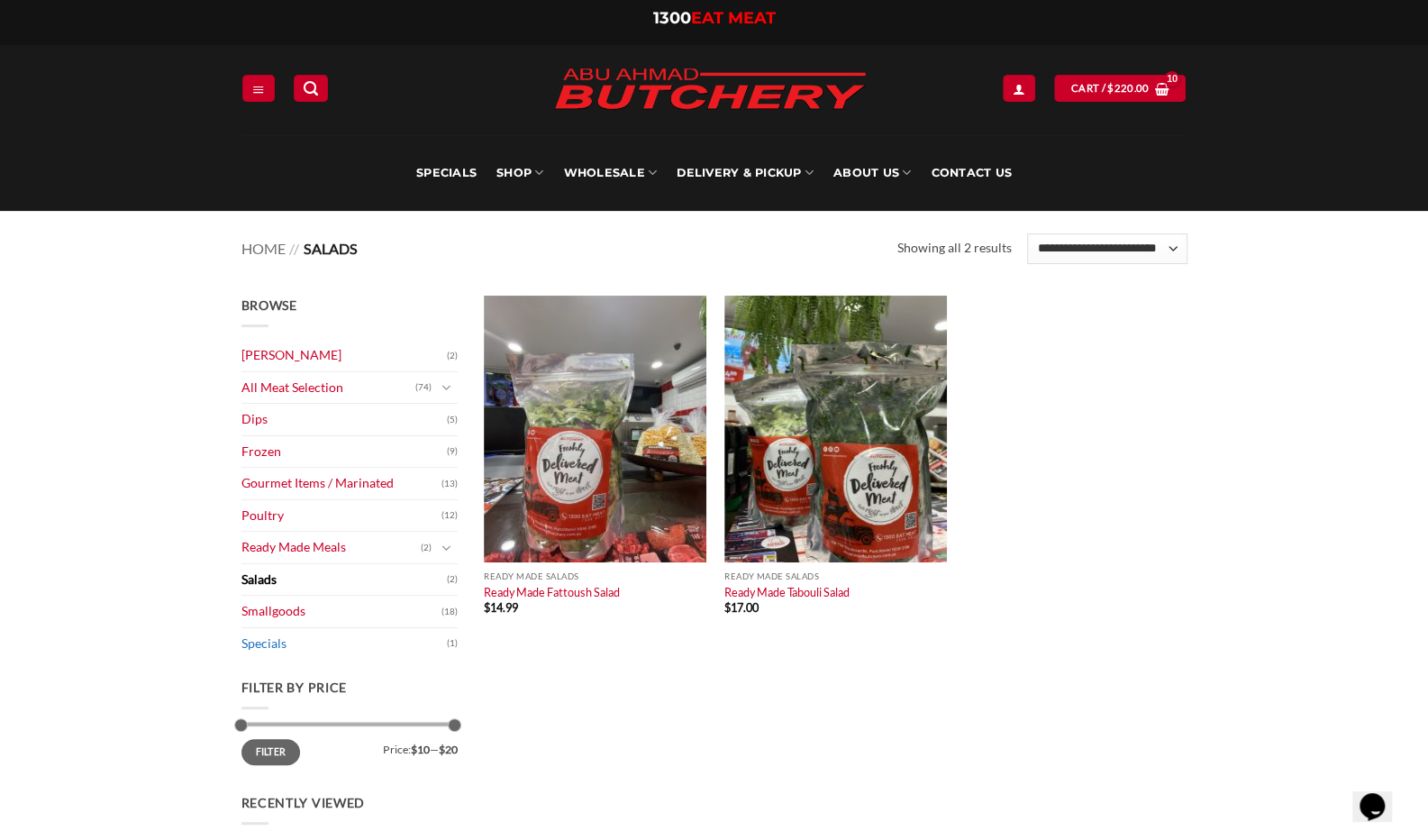
click at [257, 639] on link "Specials" at bounding box center [344, 644] width 206 height 31
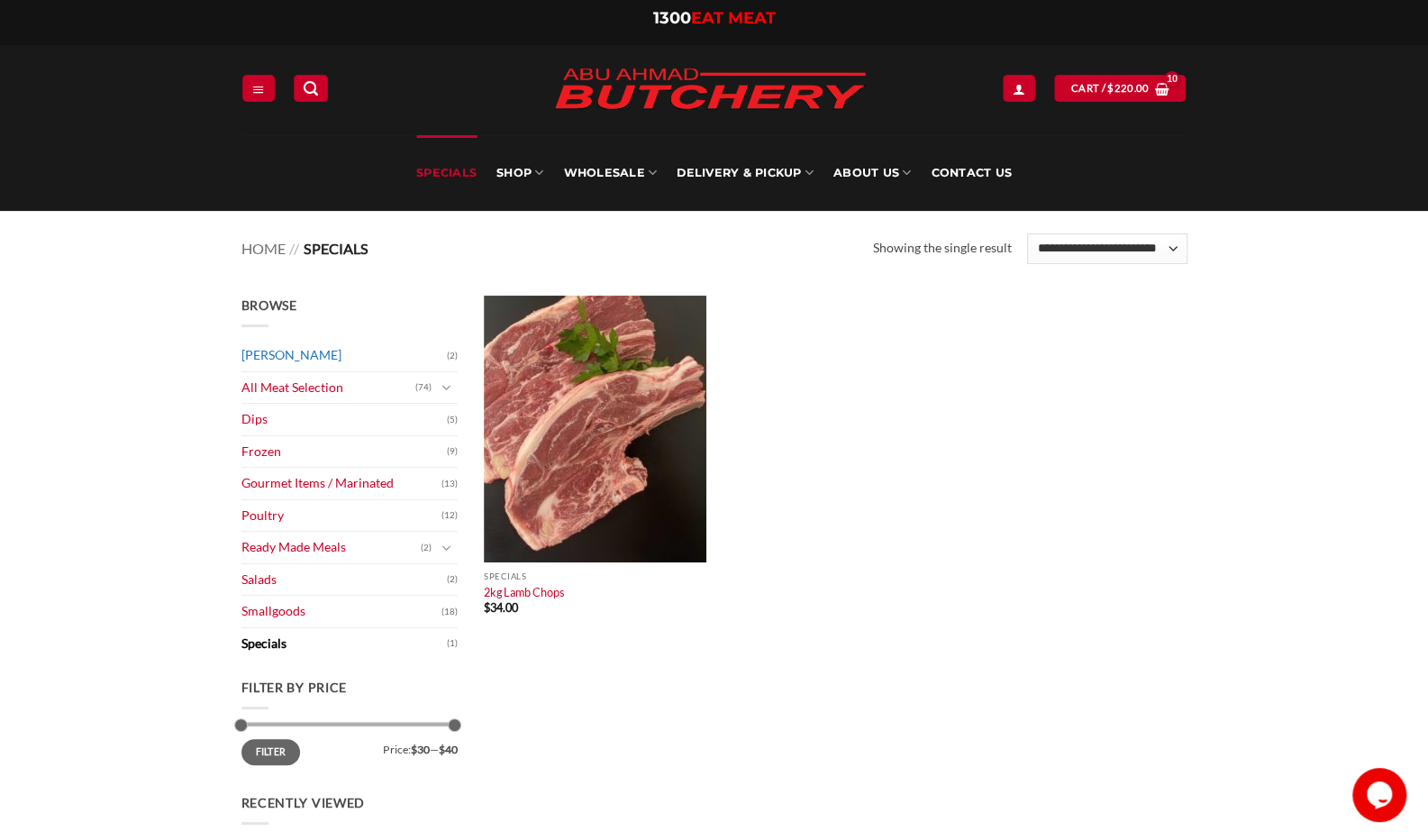
click at [335, 351] on link "[PERSON_NAME]" at bounding box center [344, 356] width 206 height 31
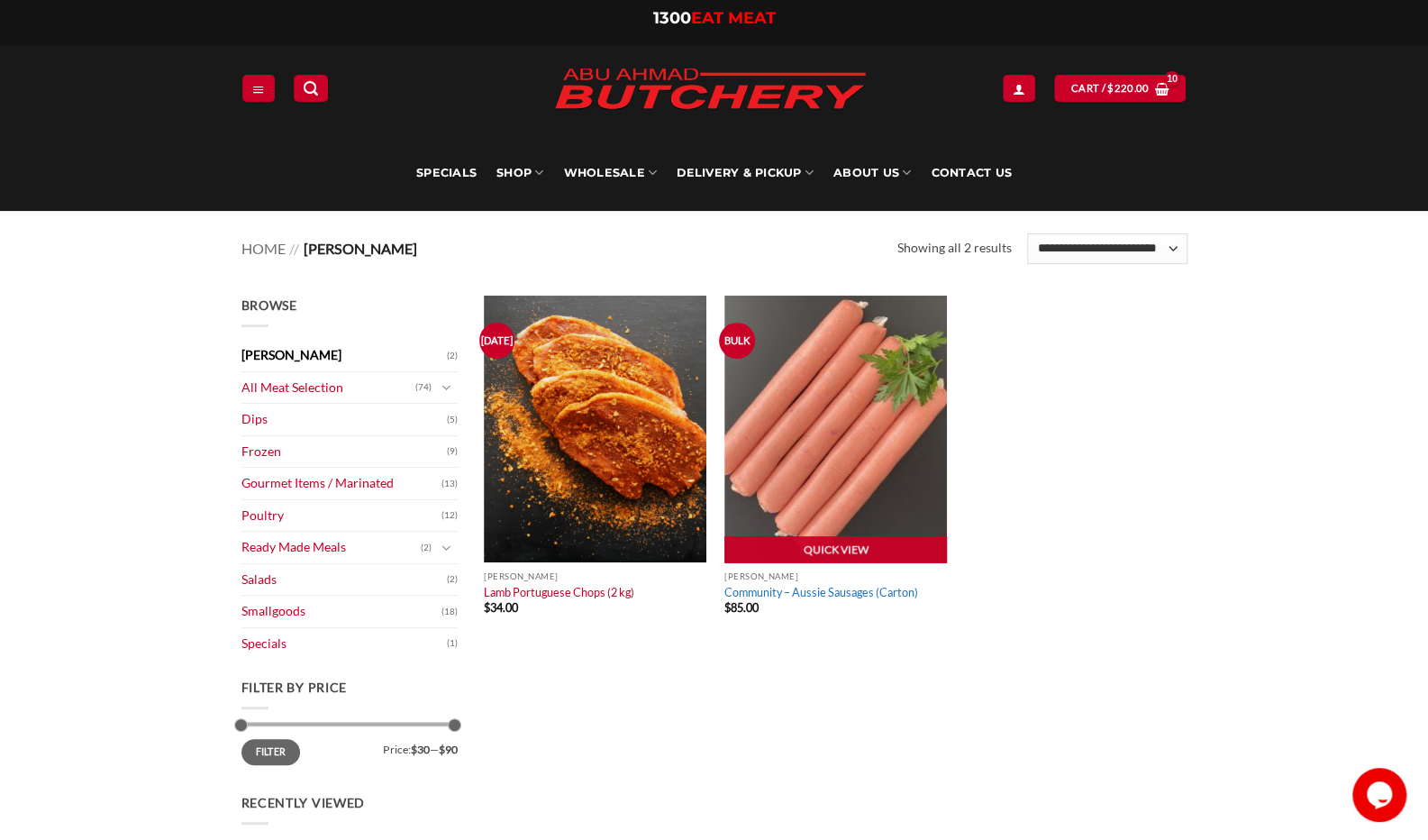
click at [811, 589] on link "Community – Aussie Sausages (Carton)" at bounding box center [820, 592] width 194 height 15
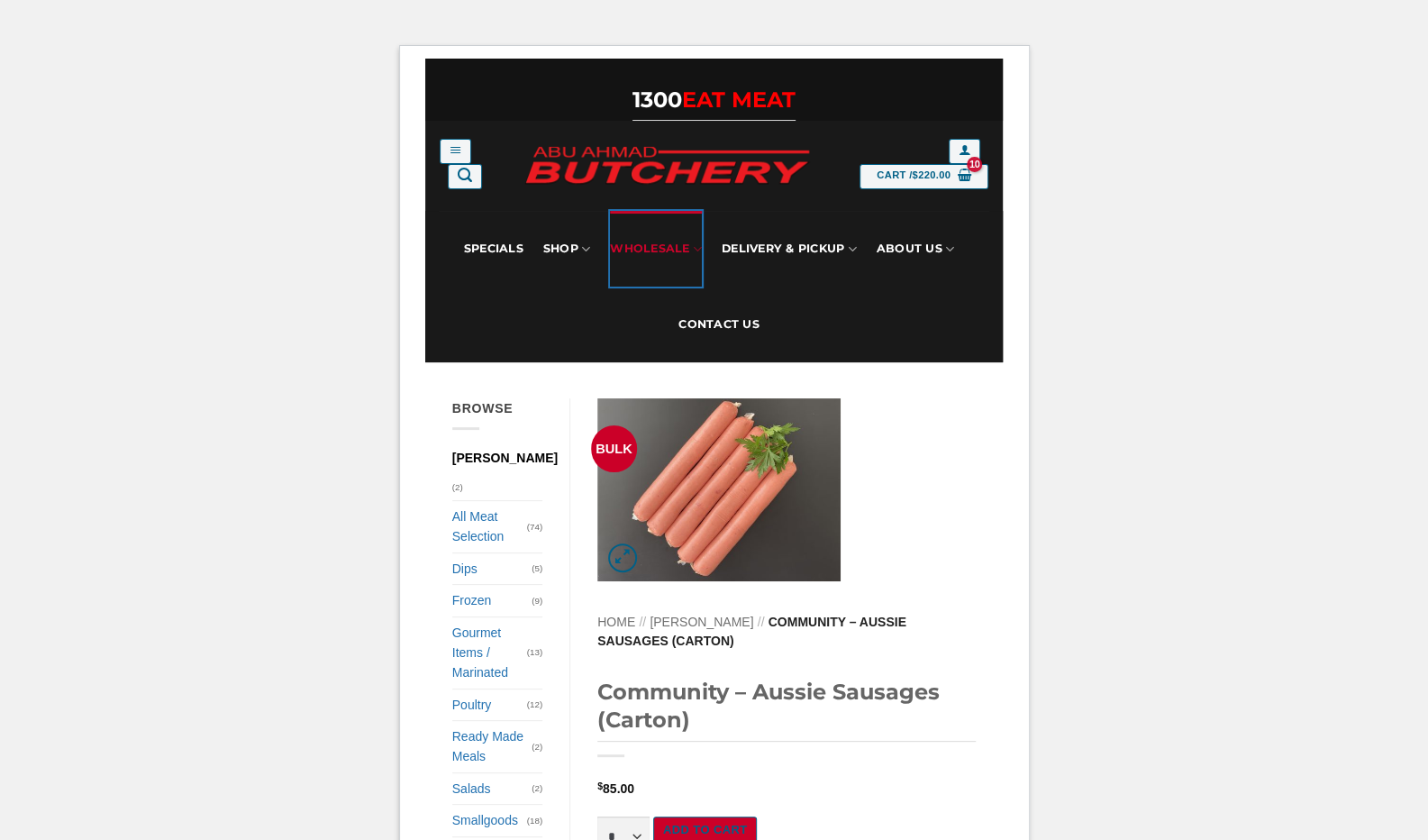
click at [670, 251] on link "Wholesale" at bounding box center [656, 249] width 92 height 76
click at [642, 240] on link "Wholesale" at bounding box center [656, 249] width 92 height 76
click at [649, 249] on link "Wholesale" at bounding box center [656, 249] width 92 height 76
click at [663, 241] on link "Wholesale" at bounding box center [656, 249] width 92 height 76
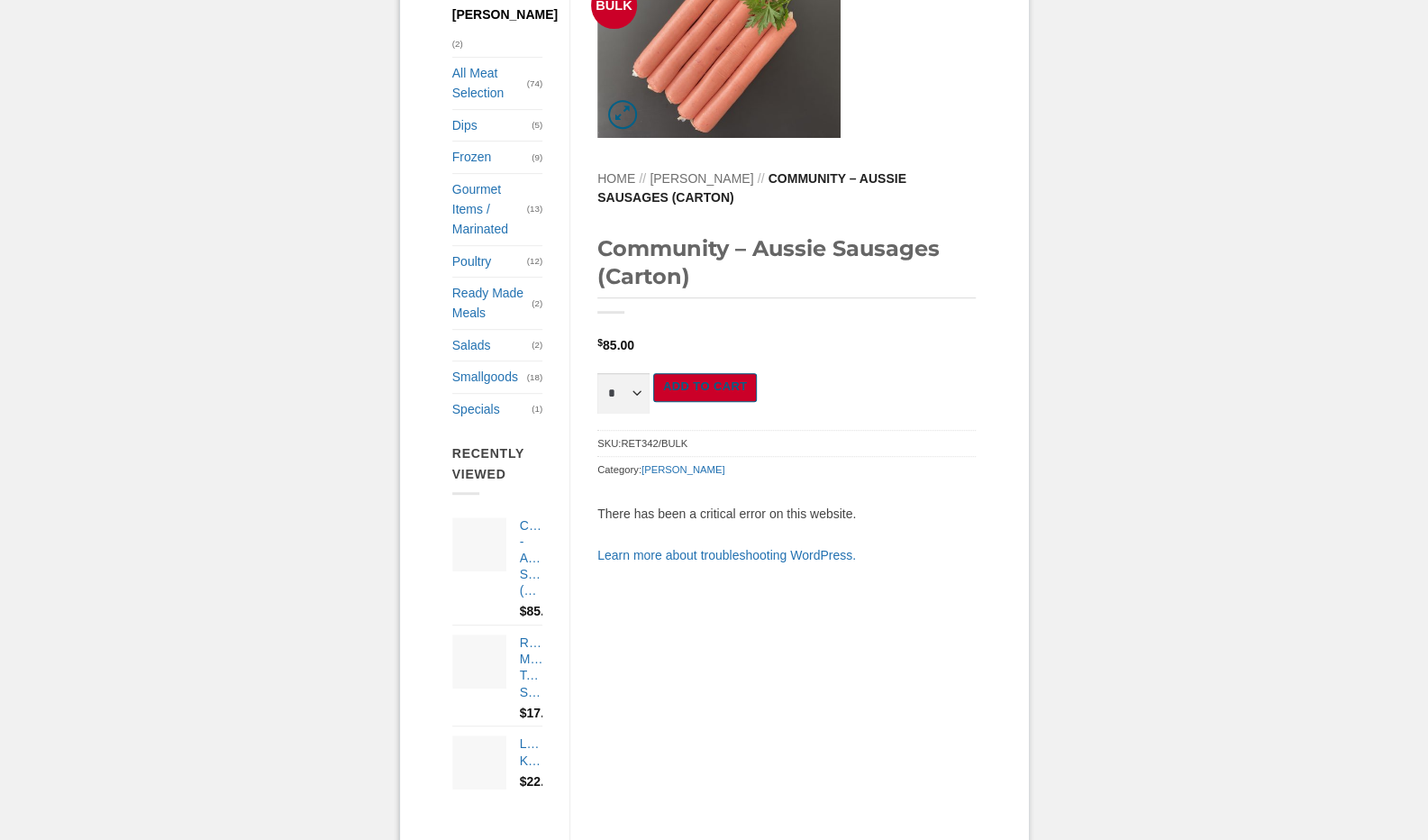
scroll to position [450, 0]
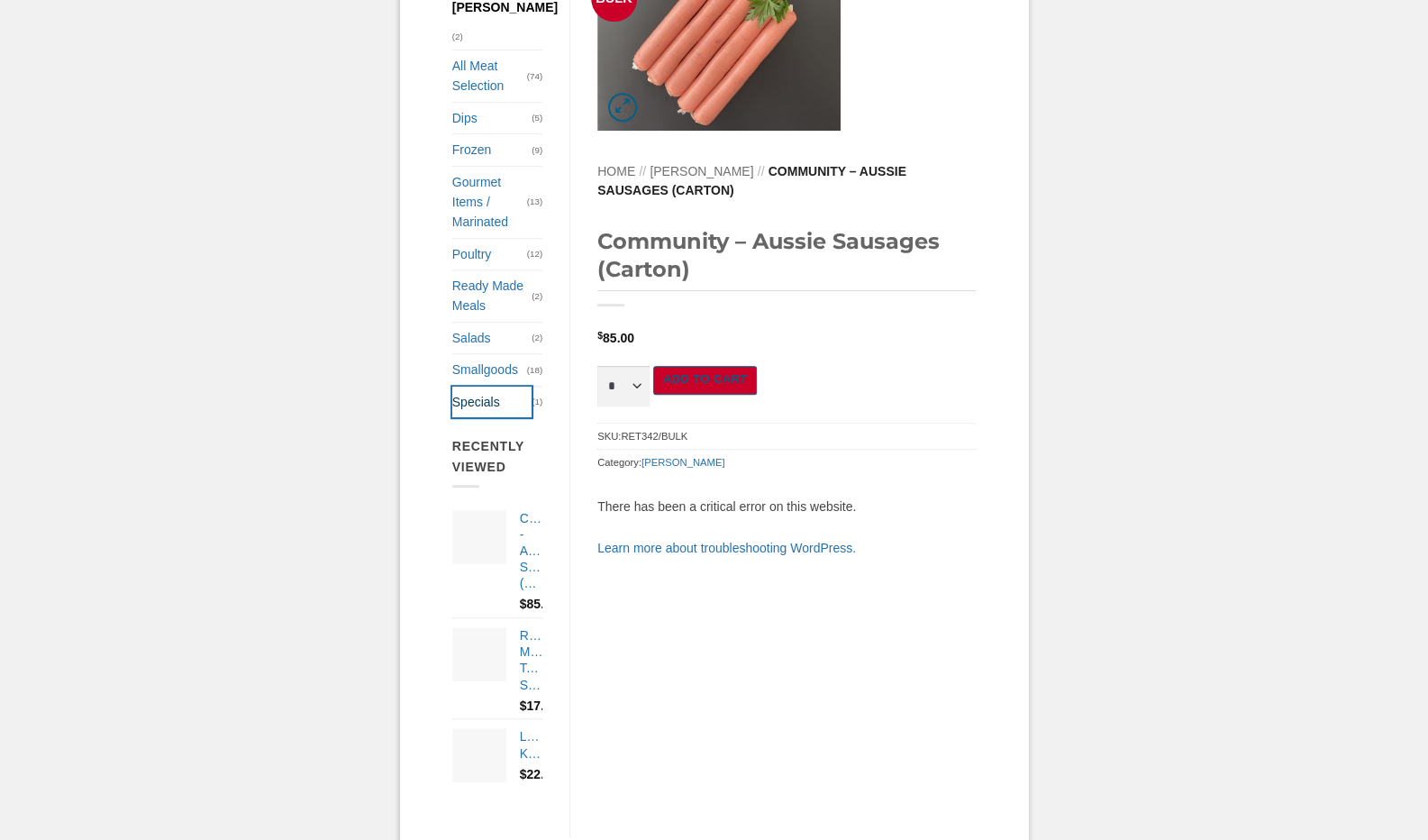
click at [472, 392] on link "Specials" at bounding box center [492, 401] width 80 height 31
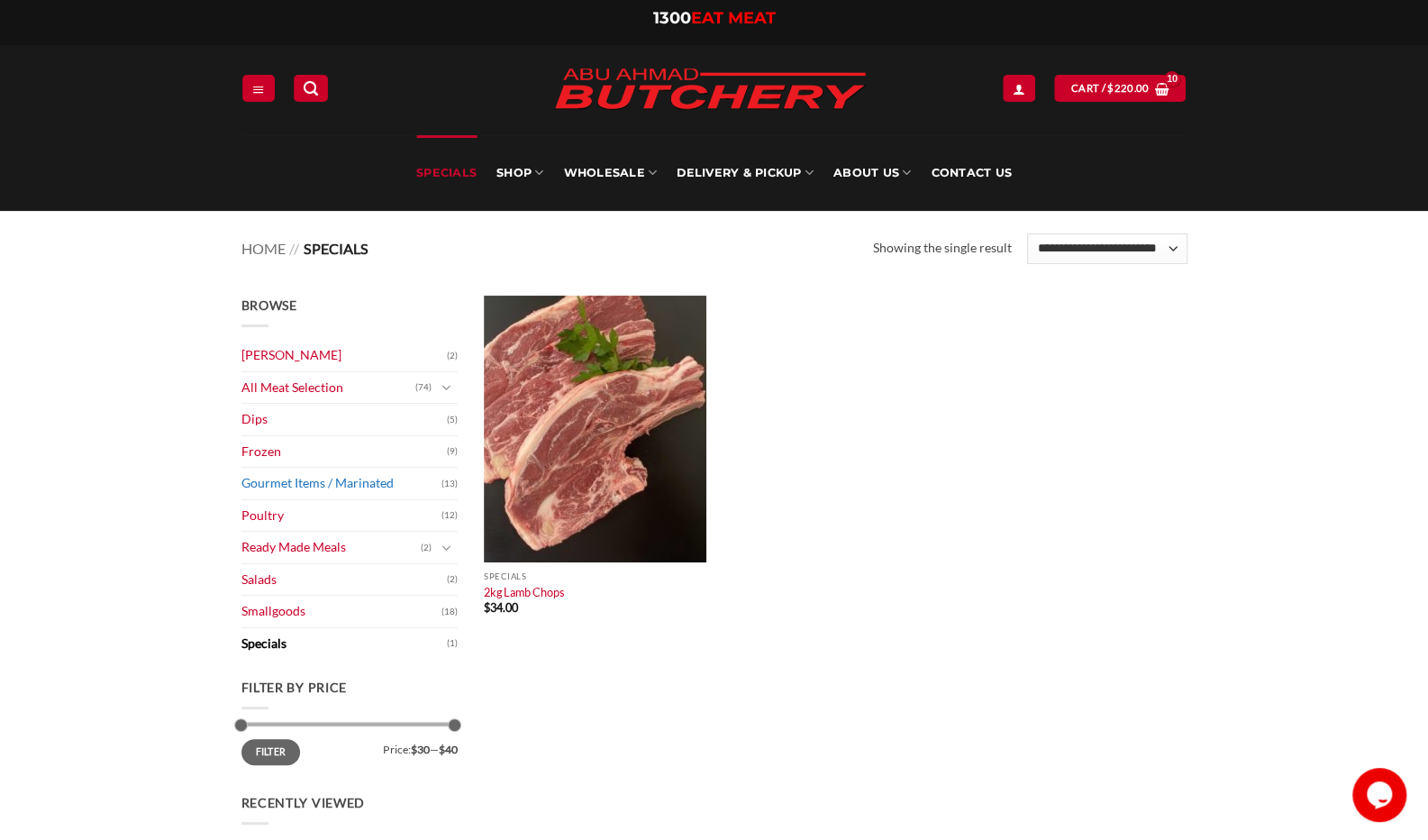
click at [319, 483] on link "Gourmet Items / Marinated" at bounding box center [342, 483] width 200 height 31
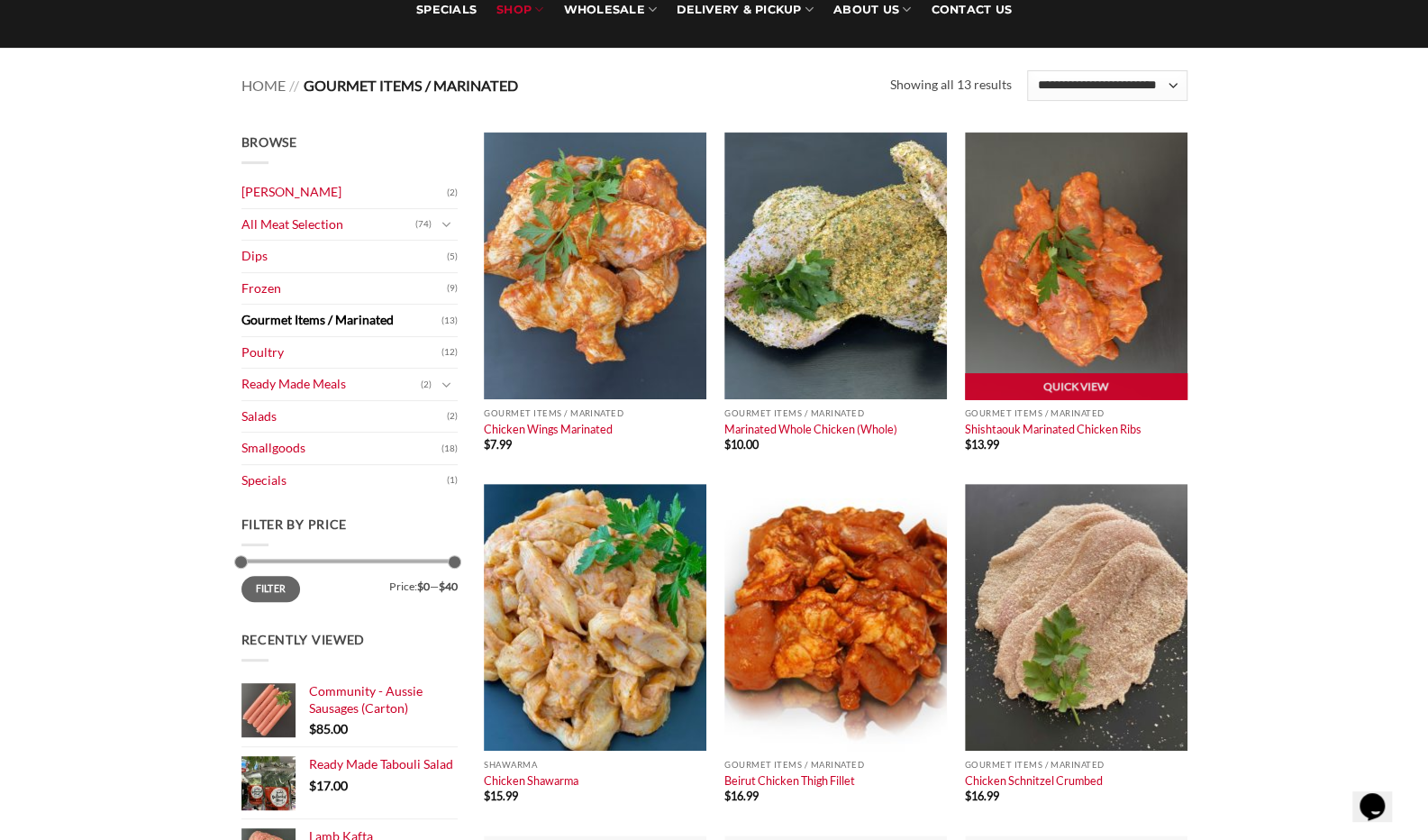
scroll to position [181, 0]
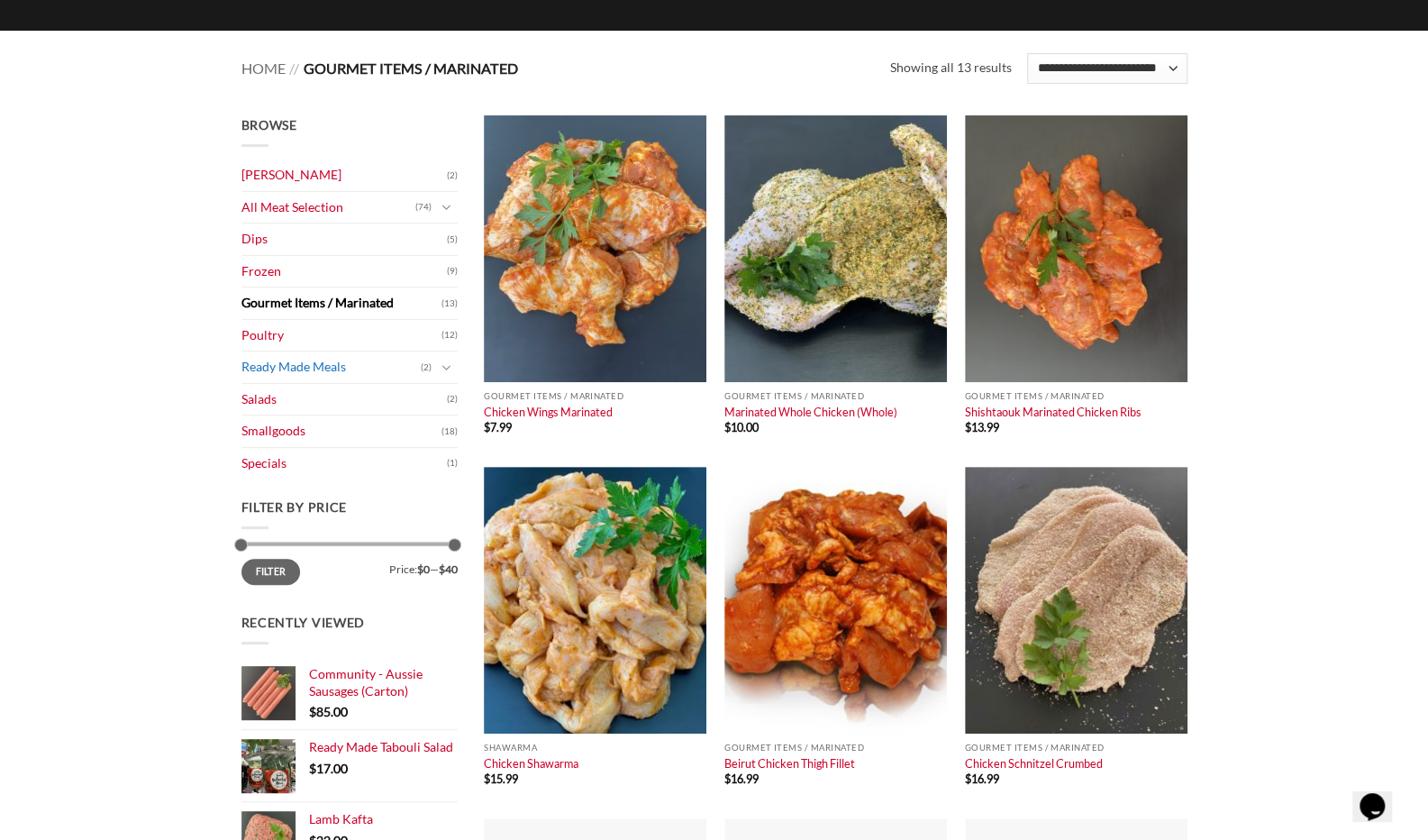
click at [312, 368] on link "Ready Made Meals" at bounding box center [332, 367] width 180 height 31
